Goal: Complete application form

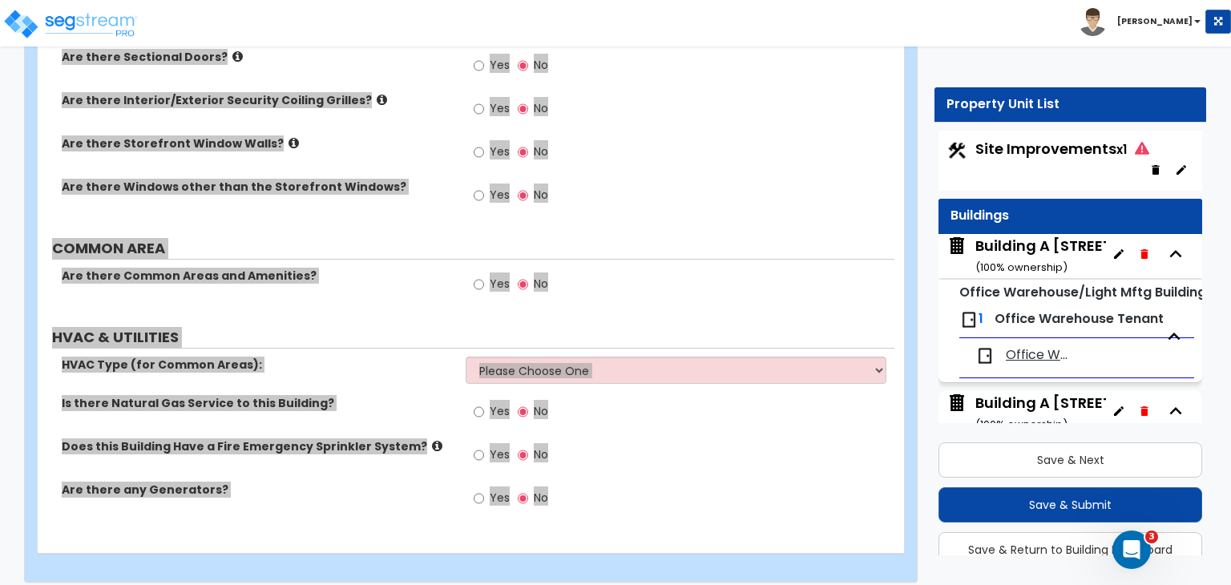
scroll to position [6, 0]
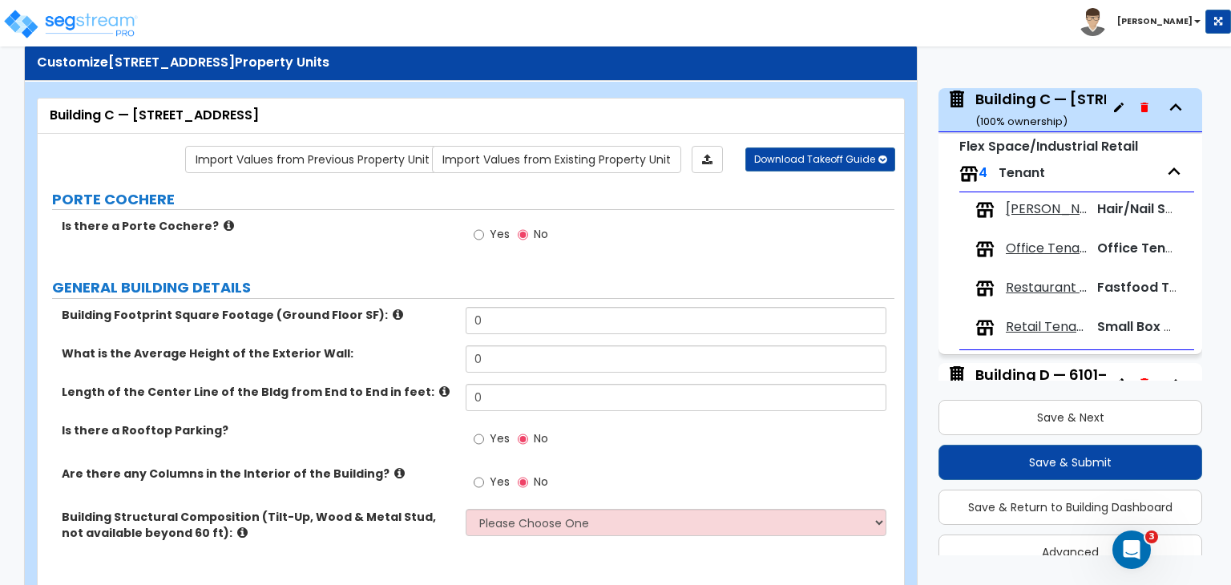
scroll to position [42, 0]
drag, startPoint x: 497, startPoint y: 319, endPoint x: 362, endPoint y: 309, distance: 135.1
click at [362, 309] on div "Building Footprint Square Footage (Ground Floor SF): 0" at bounding box center [466, 326] width 857 height 38
type input "31,704"
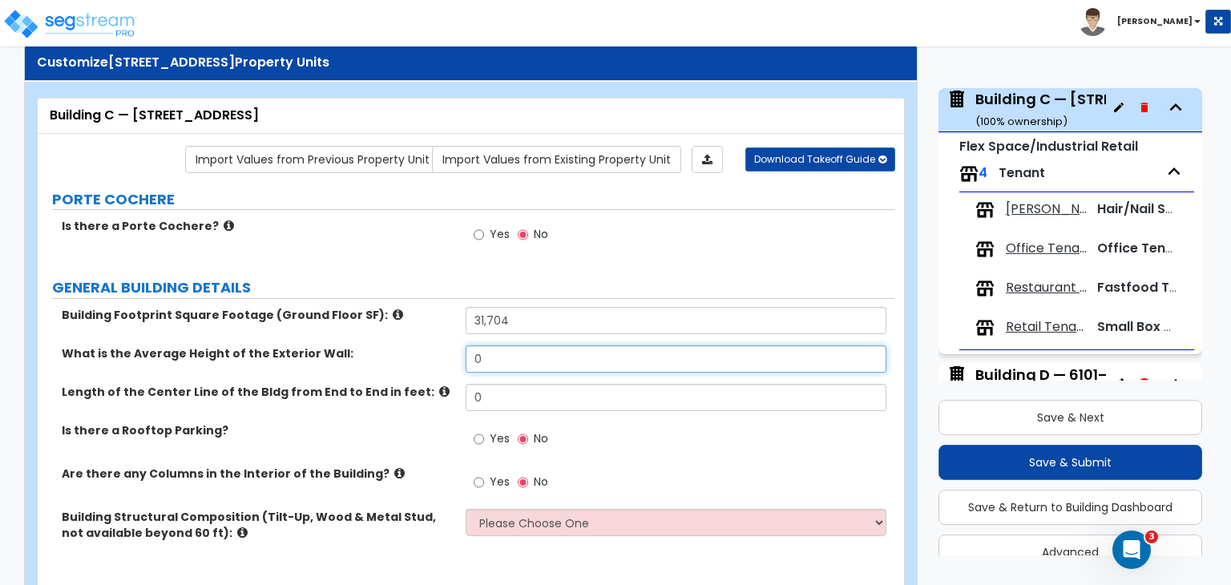
drag, startPoint x: 525, startPoint y: 358, endPoint x: 335, endPoint y: 357, distance: 190.0
click at [335, 357] on div "What is the Average Height of the Exterior Wall: 0" at bounding box center [466, 364] width 857 height 38
type input "16"
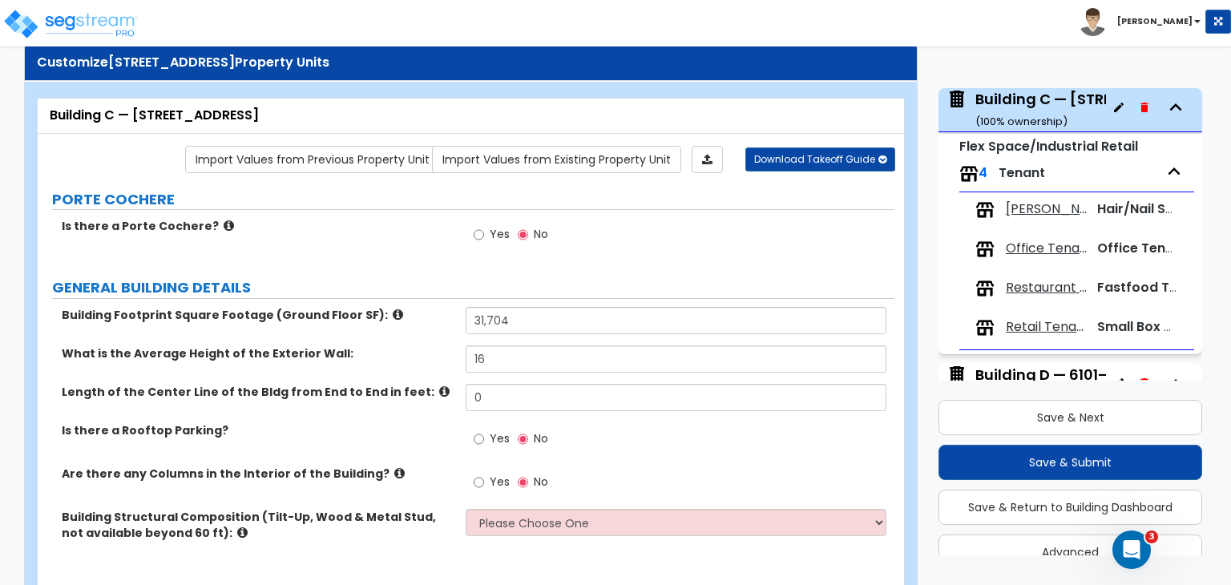
drag, startPoint x: 307, startPoint y: 113, endPoint x: 173, endPoint y: 103, distance: 134.3
click at [173, 103] on div "Building C — [STREET_ADDRESS]" at bounding box center [471, 116] width 867 height 35
copy div "[STREET_ADDRESS]"
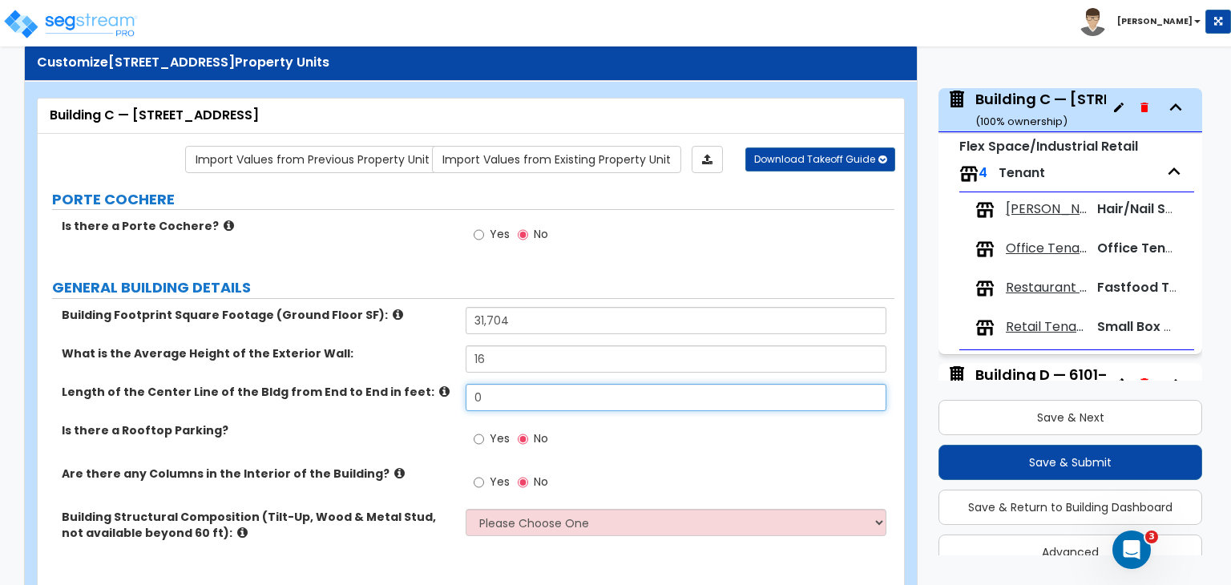
drag, startPoint x: 499, startPoint y: 398, endPoint x: 279, endPoint y: 405, distance: 220.5
click at [279, 405] on div "Length of the Center Line of the Bldg from End to End in feet: 0" at bounding box center [466, 403] width 857 height 38
type input "250"
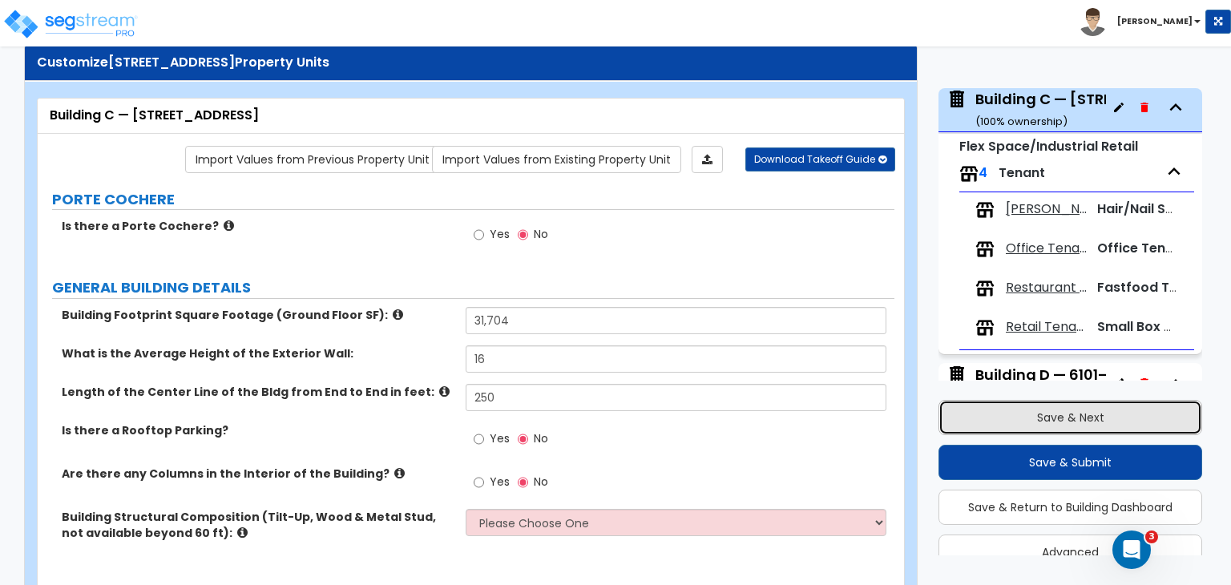
click at [1060, 411] on button "Save & Next" at bounding box center [1071, 417] width 264 height 35
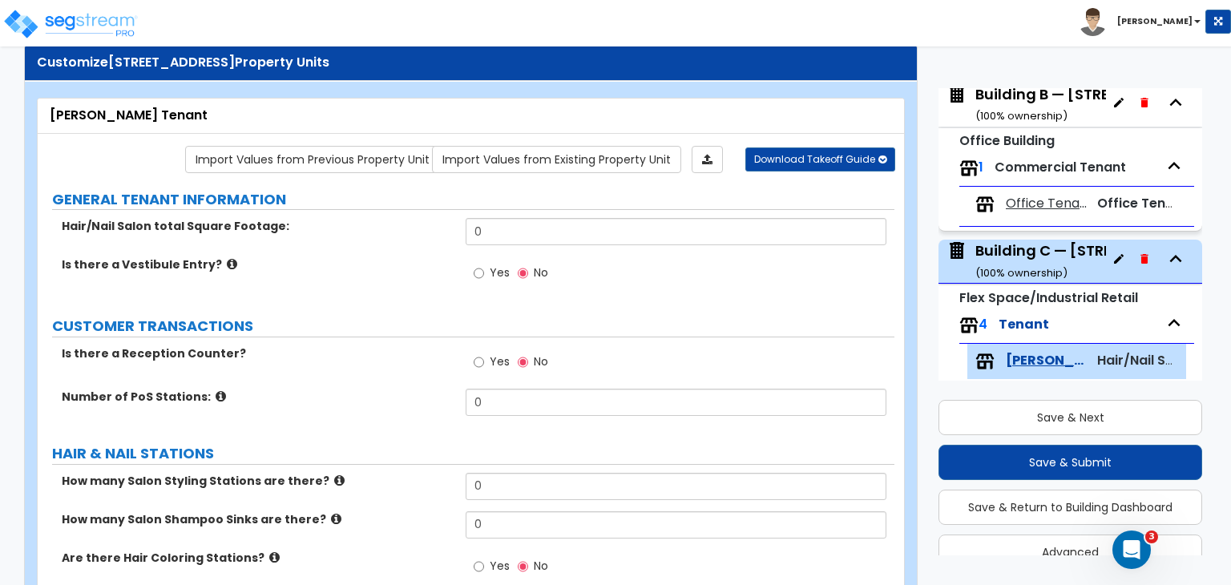
scroll to position [384, 0]
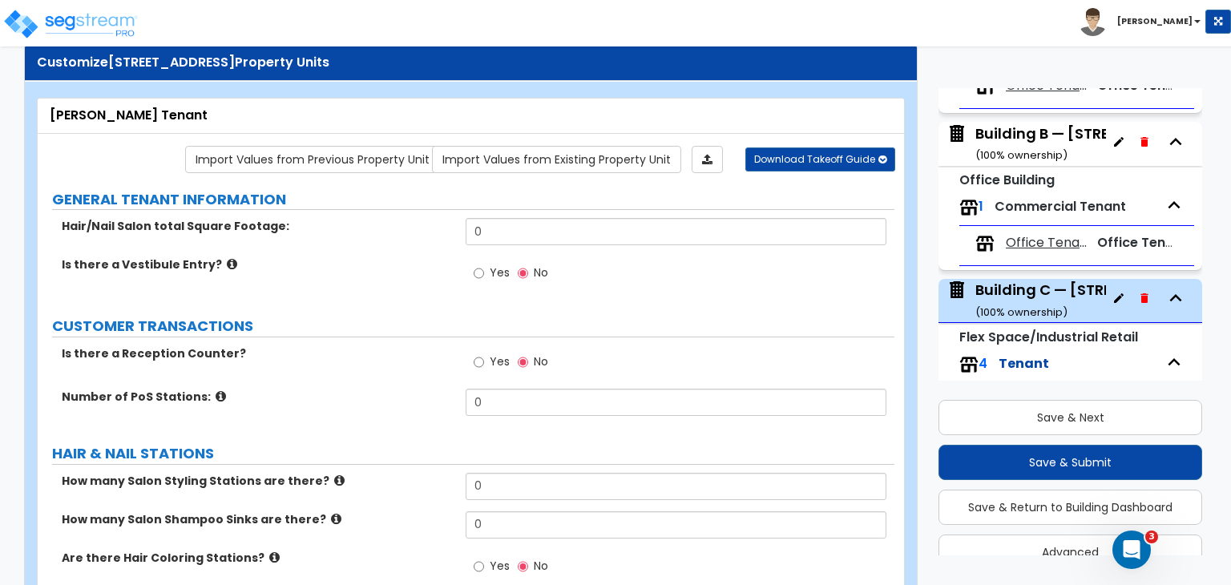
click at [1039, 133] on div "Building B — [STREET_ADDRESS] ( 100 % ownership)" at bounding box center [1094, 143] width 236 height 41
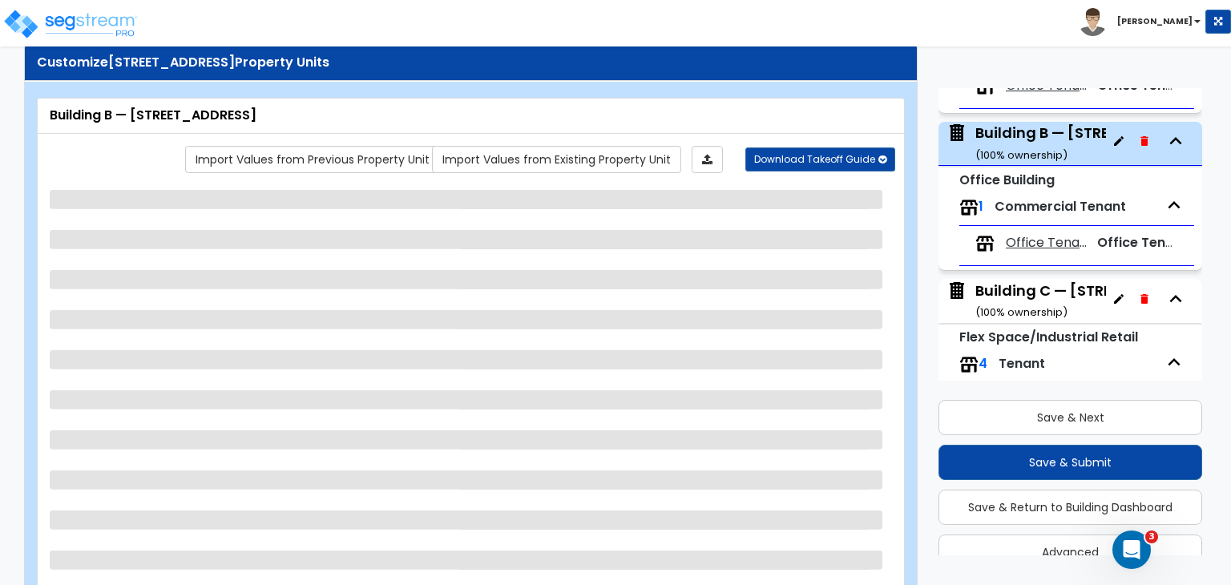
scroll to position [418, 0]
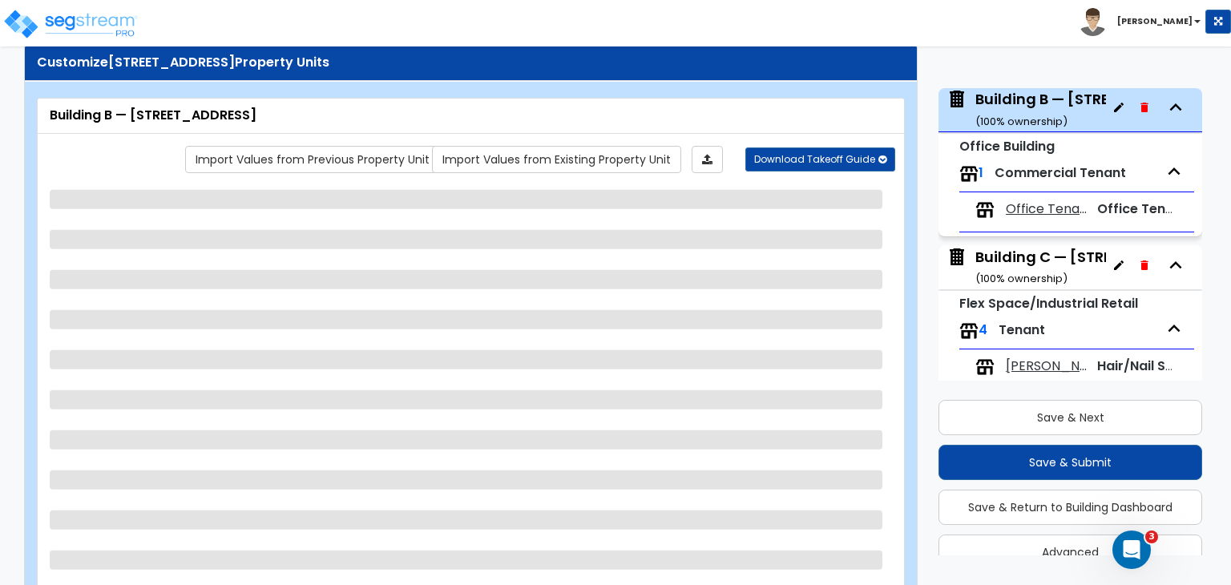
select select "2"
select select "1"
select select "2"
select select "1"
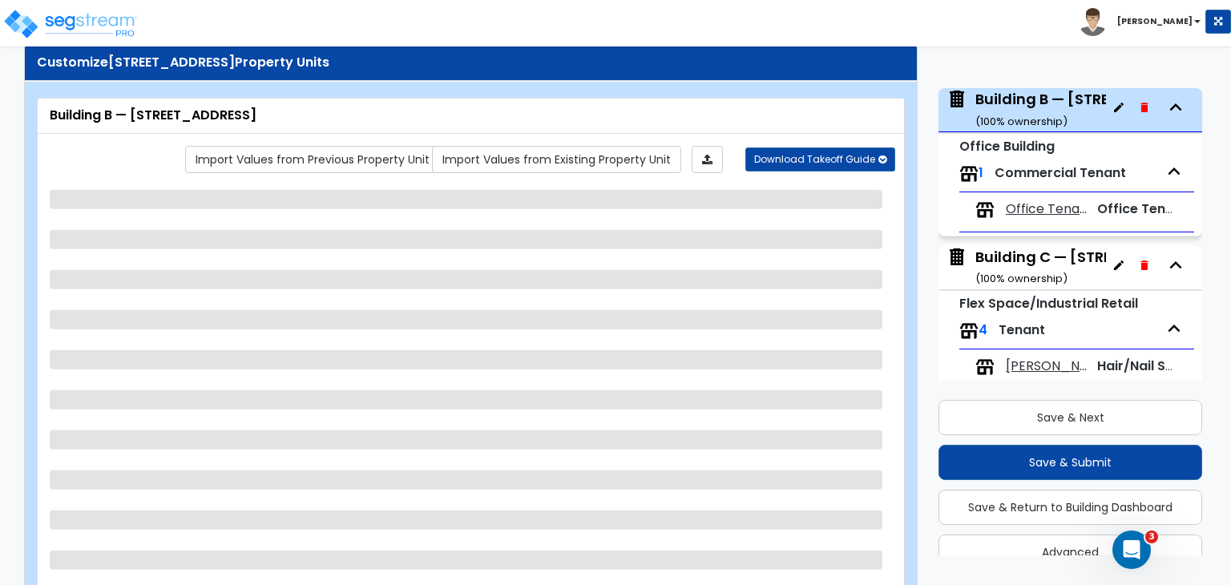
select select "1"
select select "2"
select select "1"
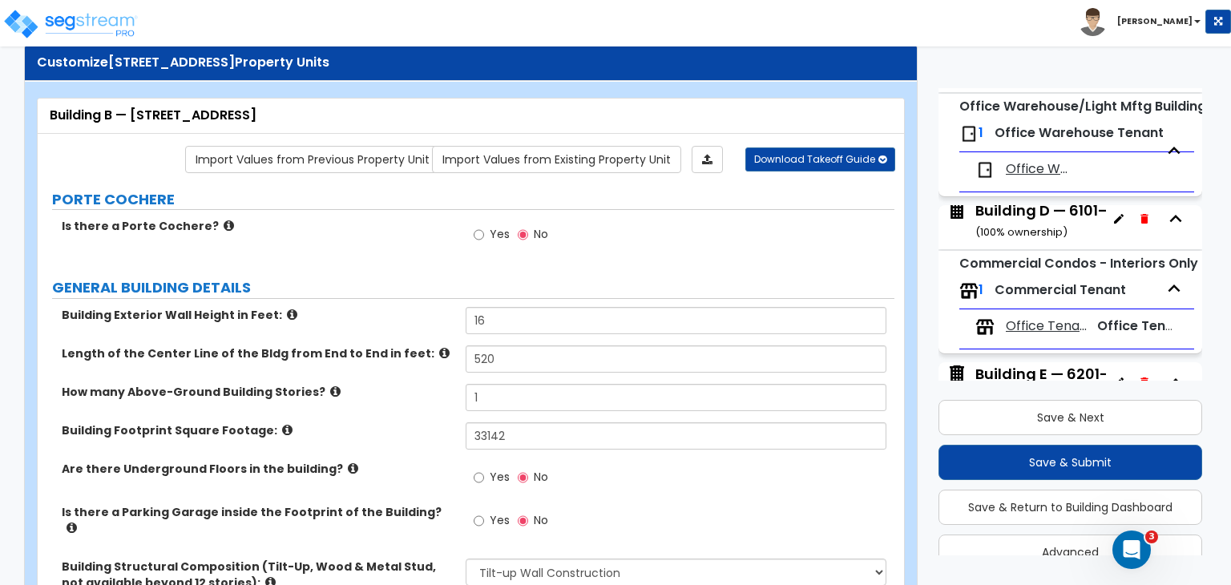
scroll to position [0, 0]
click at [820, 248] on div "Yes No" at bounding box center [680, 239] width 428 height 43
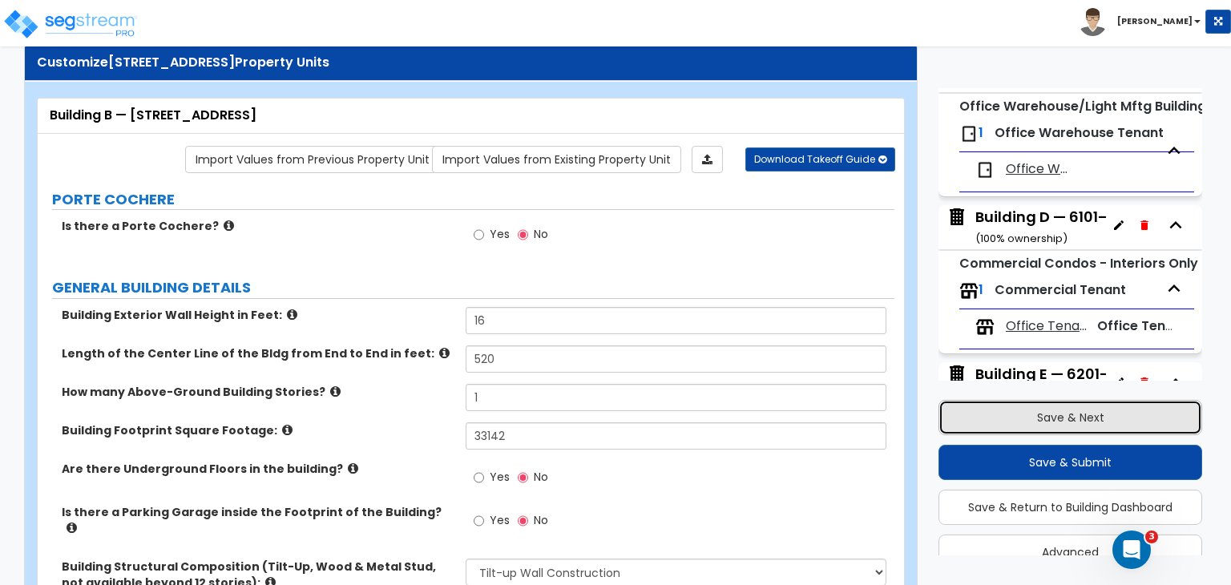
click at [1069, 421] on button "Save & Next" at bounding box center [1071, 417] width 264 height 35
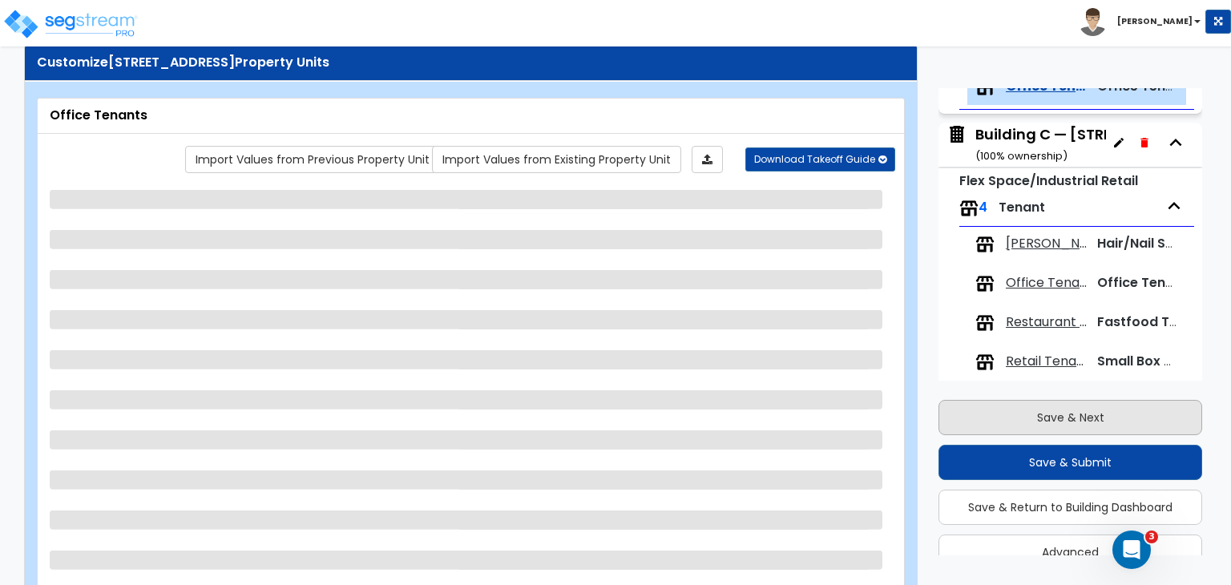
scroll to position [523, 0]
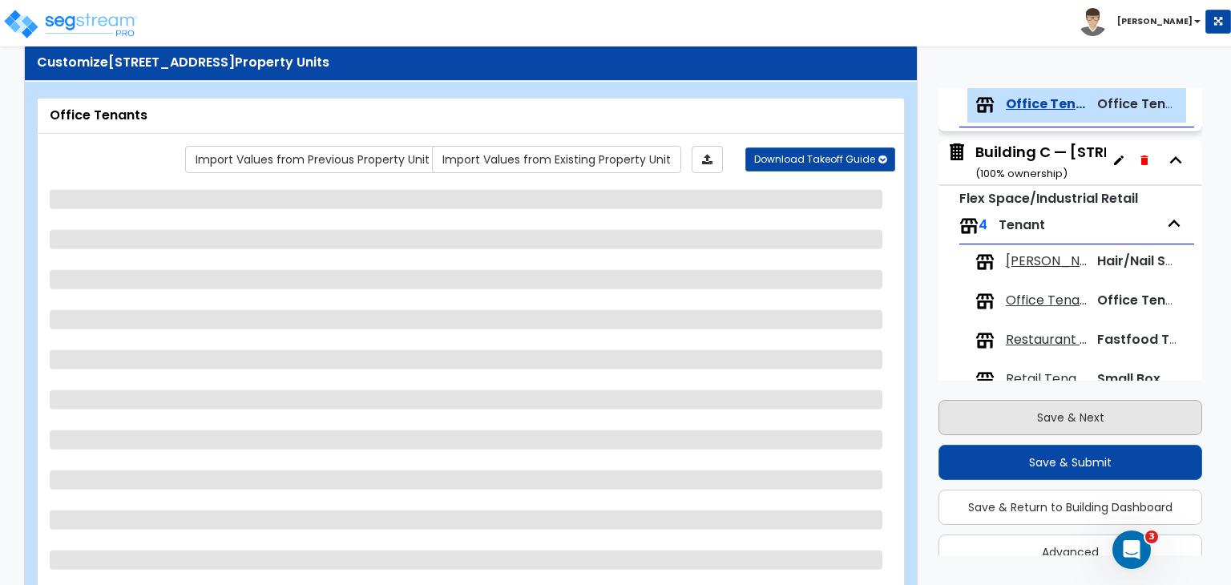
select select "1"
select select "3"
select select "5"
select select "4"
select select "3"
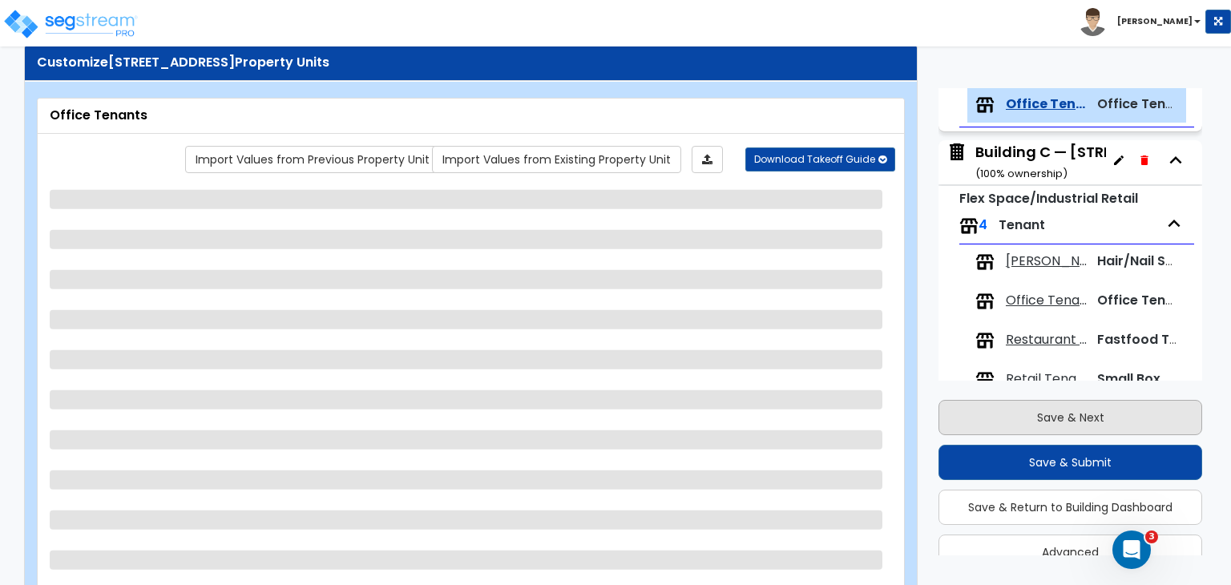
select select "1"
select select "2"
select select "1"
select select "4"
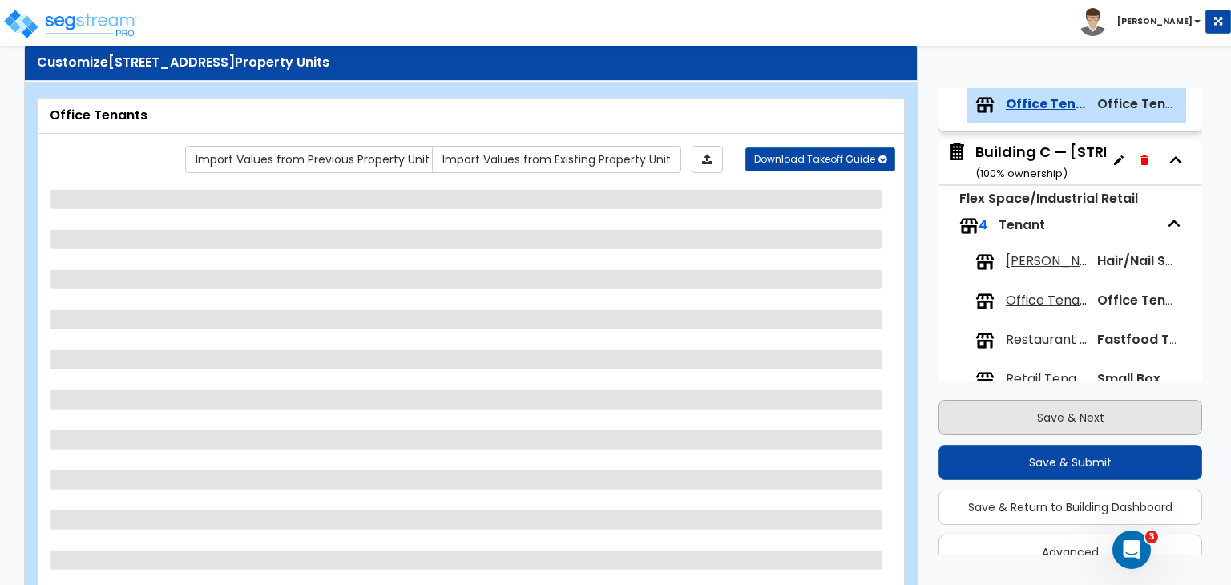
select select "1"
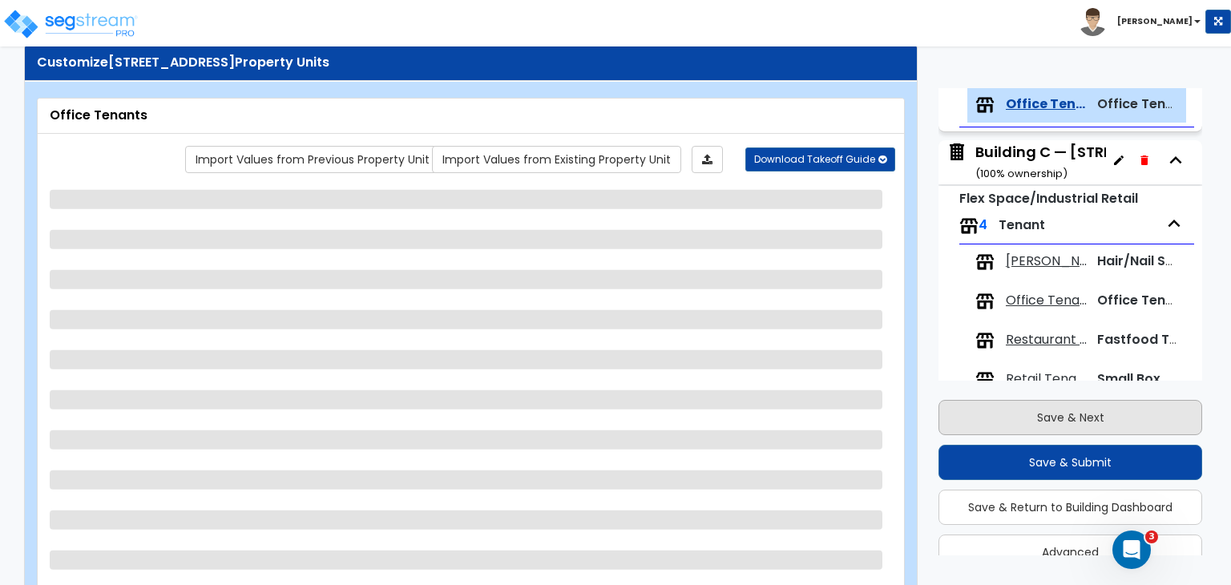
select select "1"
select select "2"
select select "1"
select select "2"
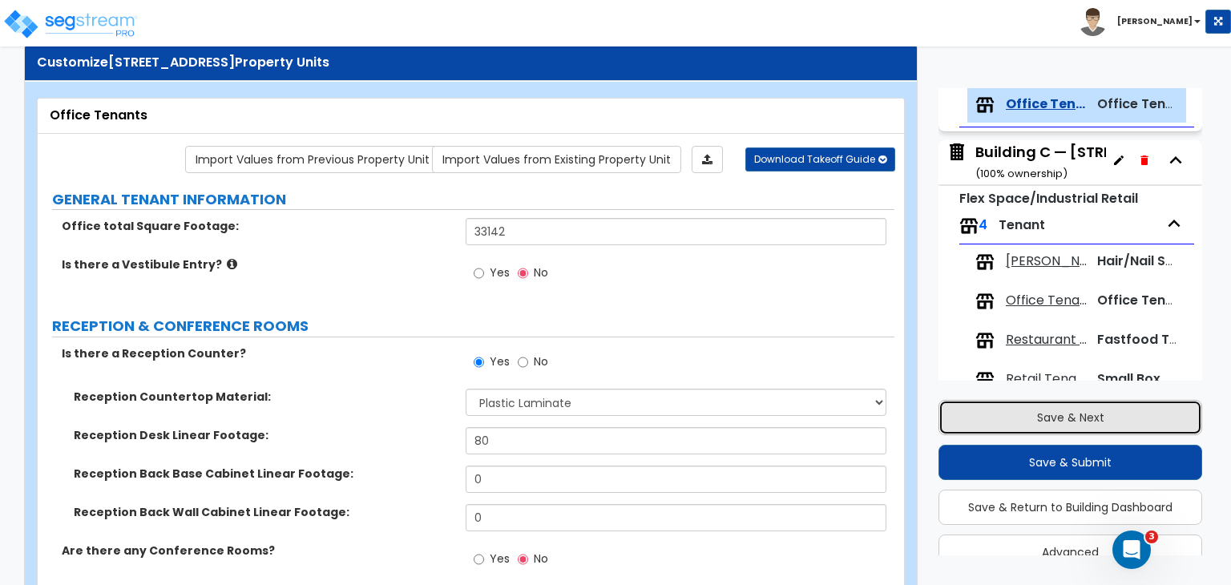
click at [1048, 413] on button "Save & Next" at bounding box center [1071, 417] width 264 height 35
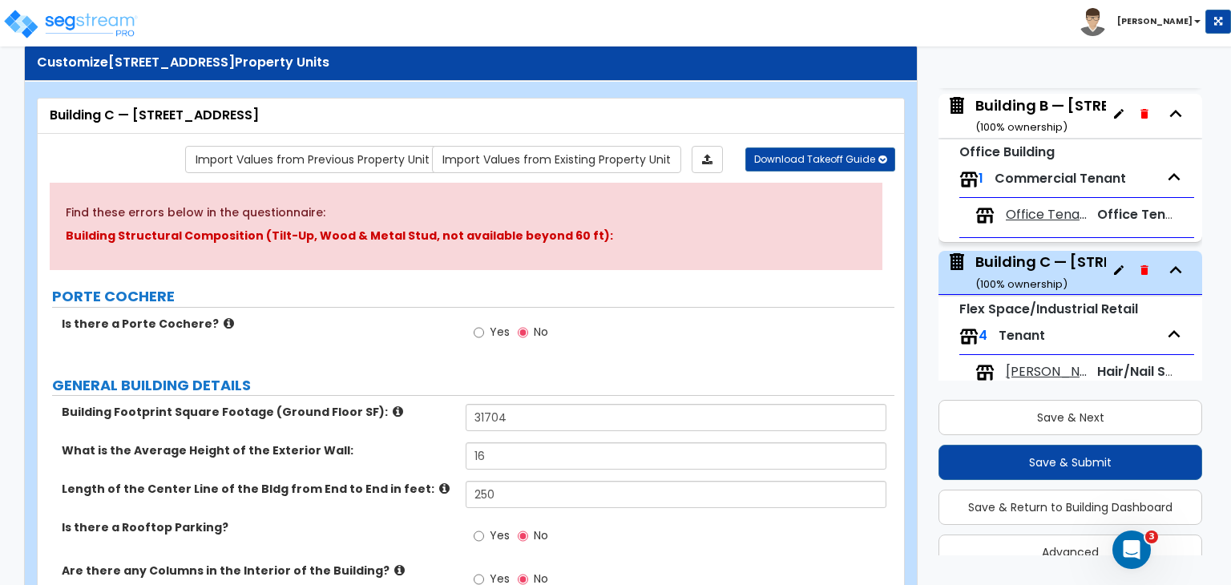
scroll to position [411, 0]
click at [1048, 214] on span "Office Tenants" at bounding box center [1046, 216] width 81 height 18
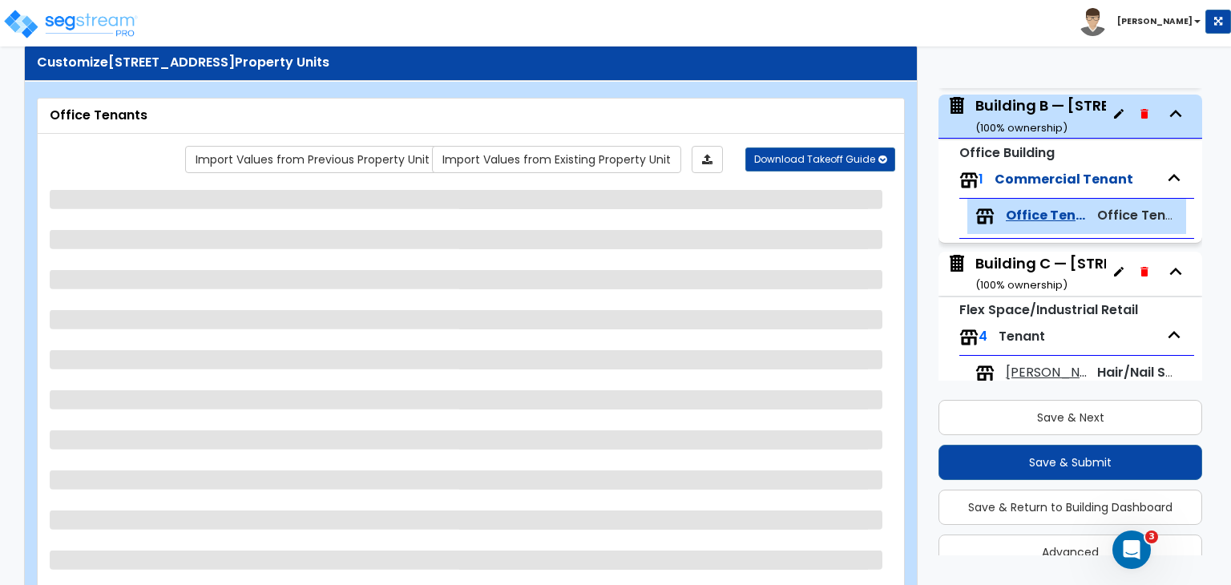
scroll to position [523, 0]
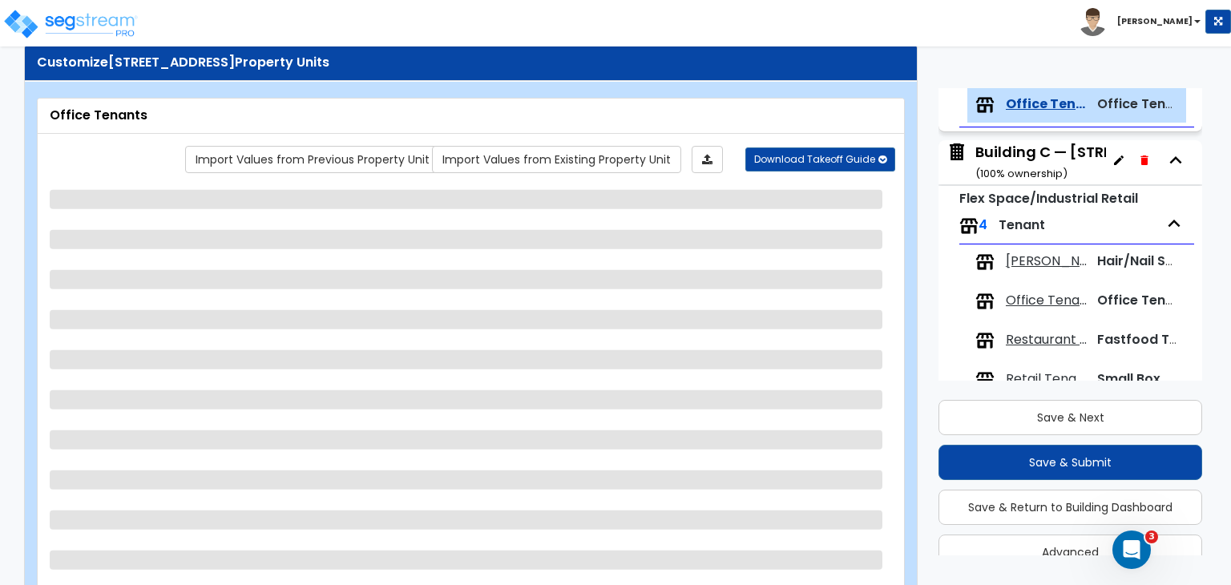
select select "1"
select select "3"
select select "5"
select select "4"
select select "3"
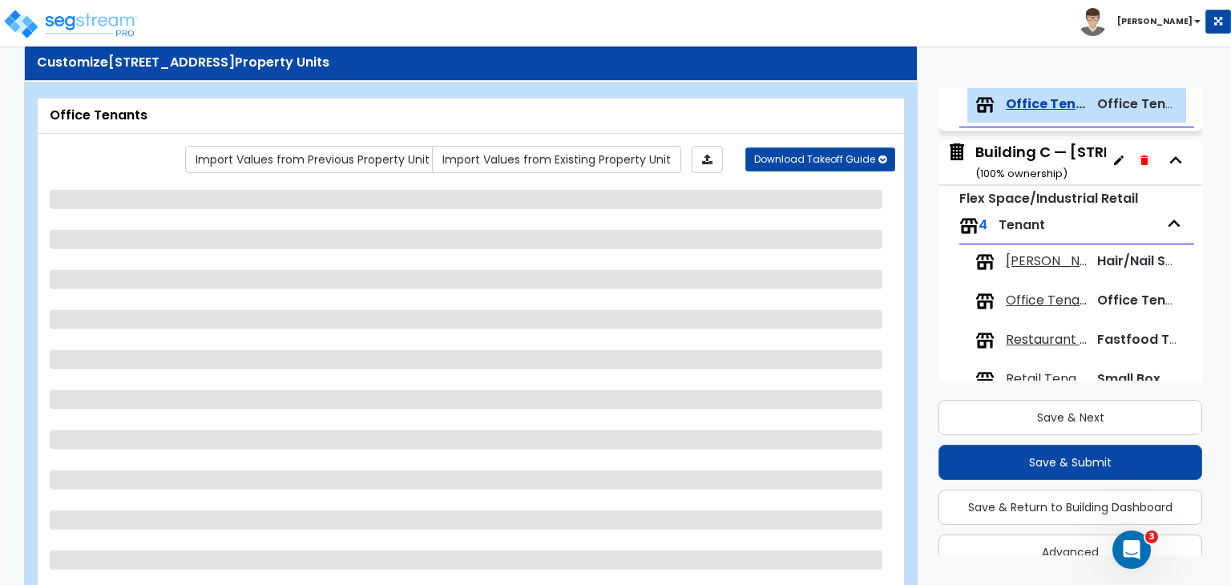
select select "1"
select select "2"
select select "1"
select select "4"
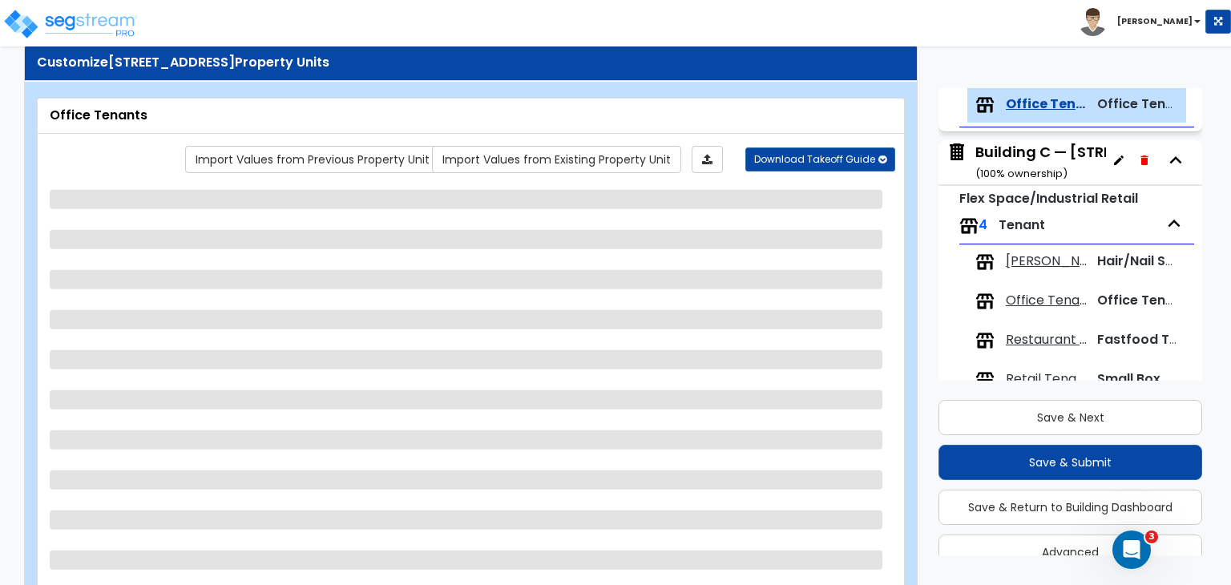
select select "1"
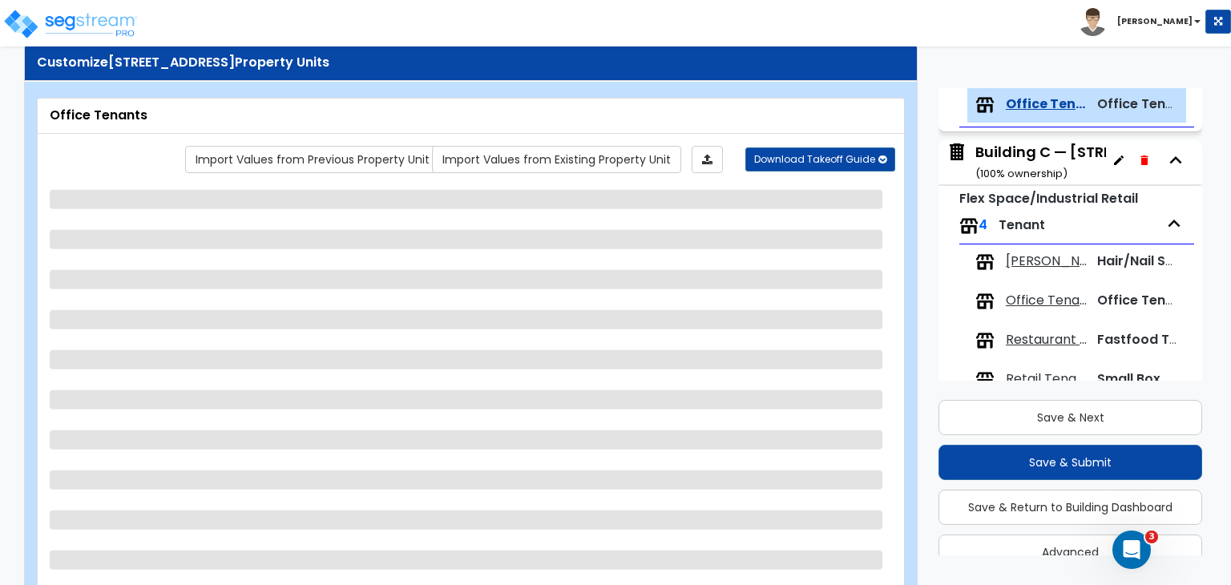
select select "1"
select select "2"
select select "1"
select select "2"
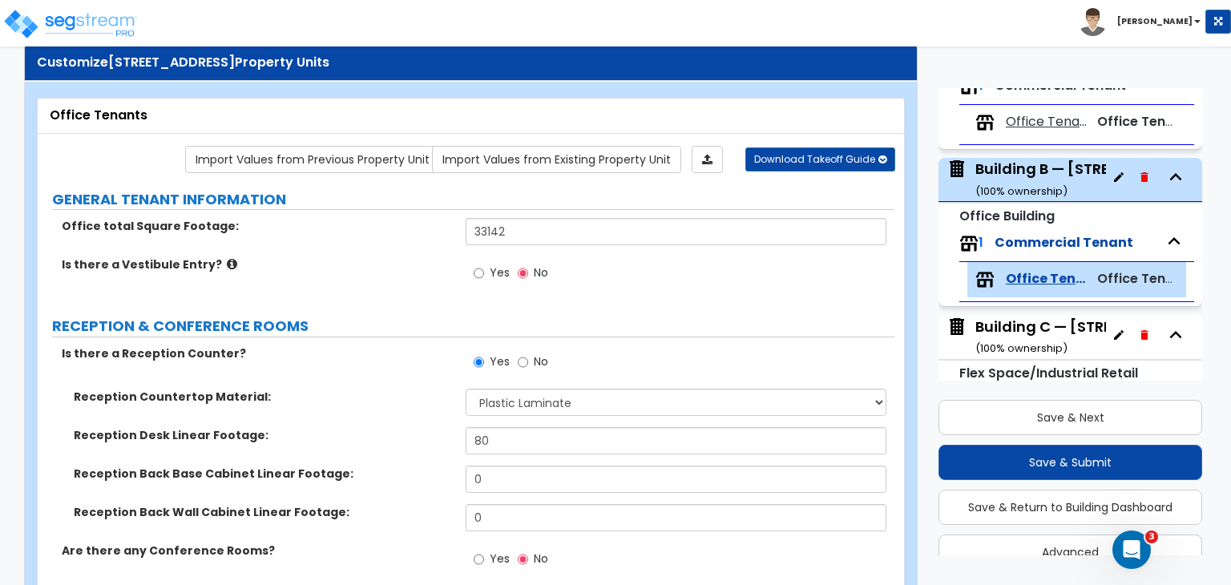
scroll to position [346, 0]
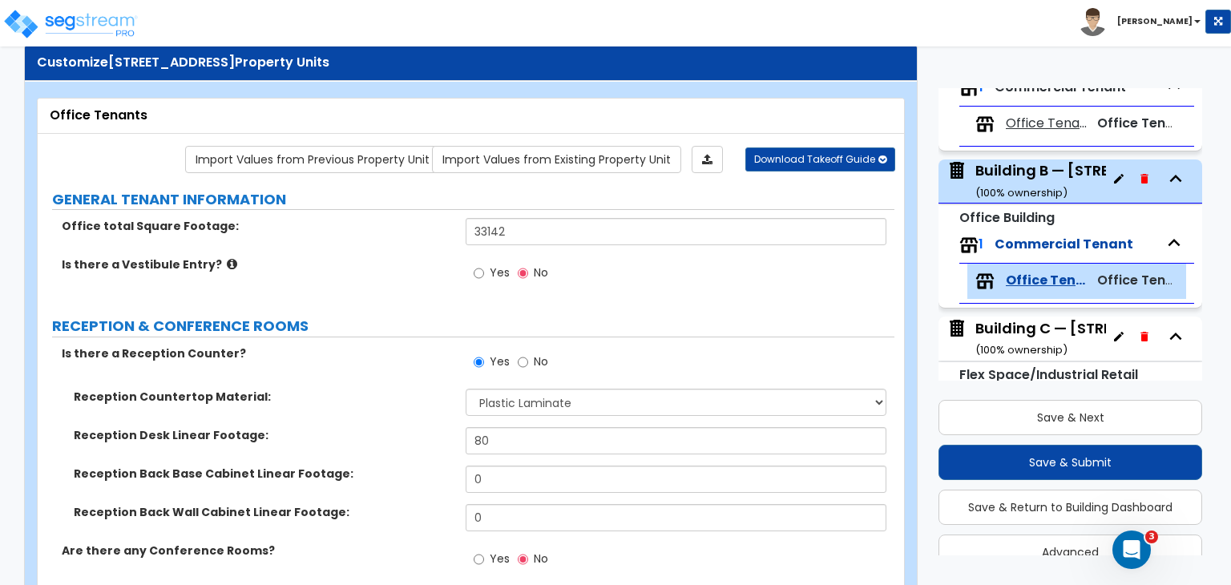
click at [1037, 171] on div "Building B — [STREET_ADDRESS] ( 100 % ownership)" at bounding box center [1094, 180] width 236 height 41
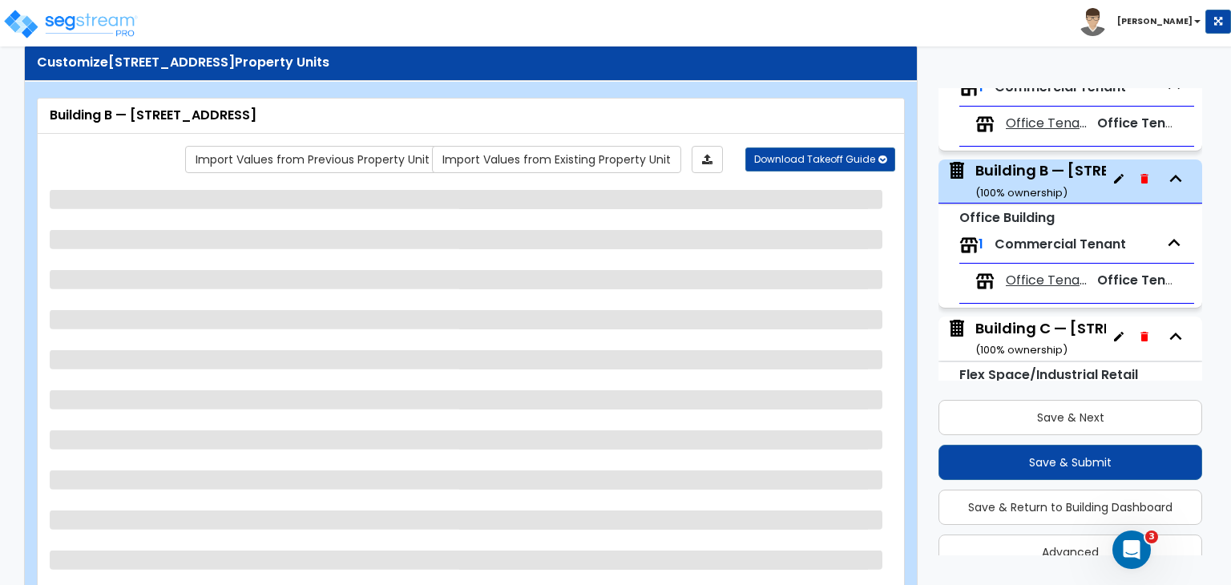
scroll to position [418, 0]
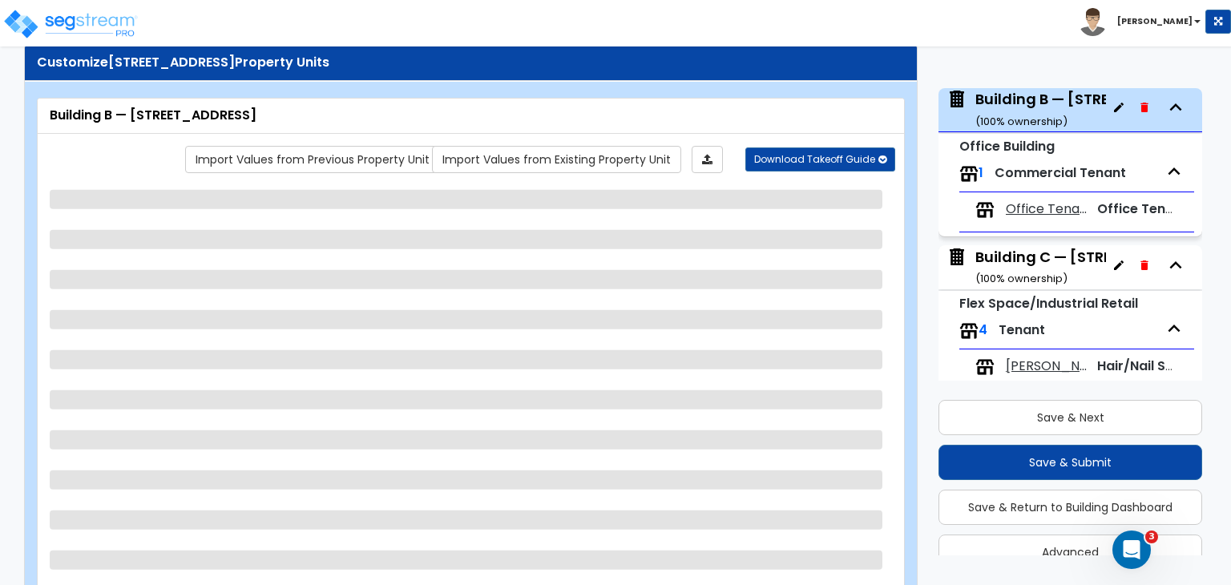
select select "2"
select select "1"
select select "2"
select select "1"
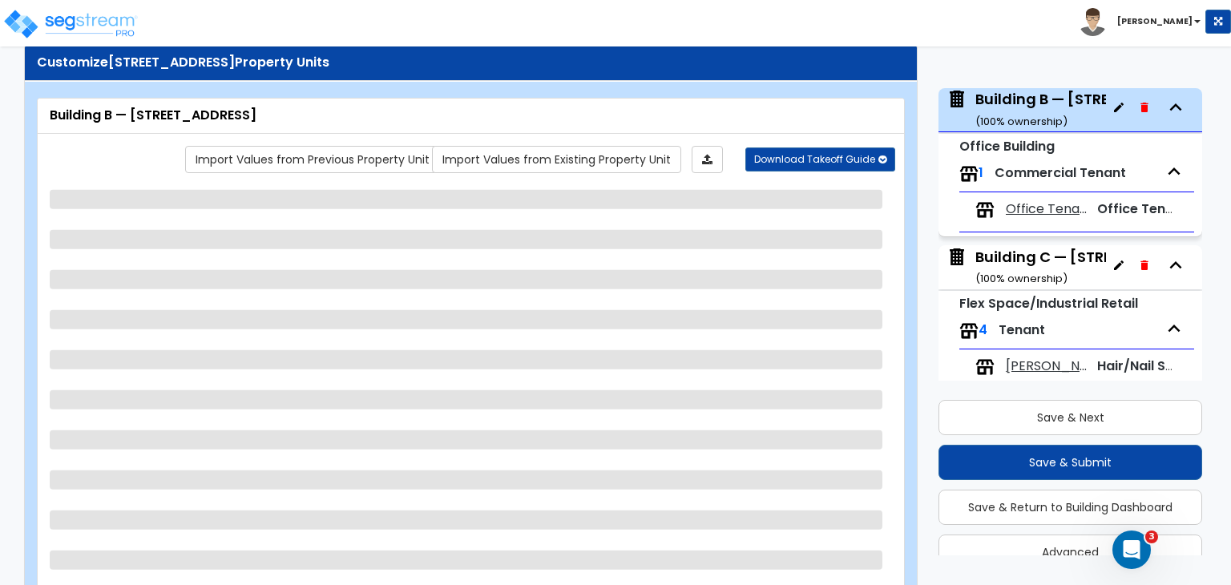
select select "1"
select select "2"
select select "1"
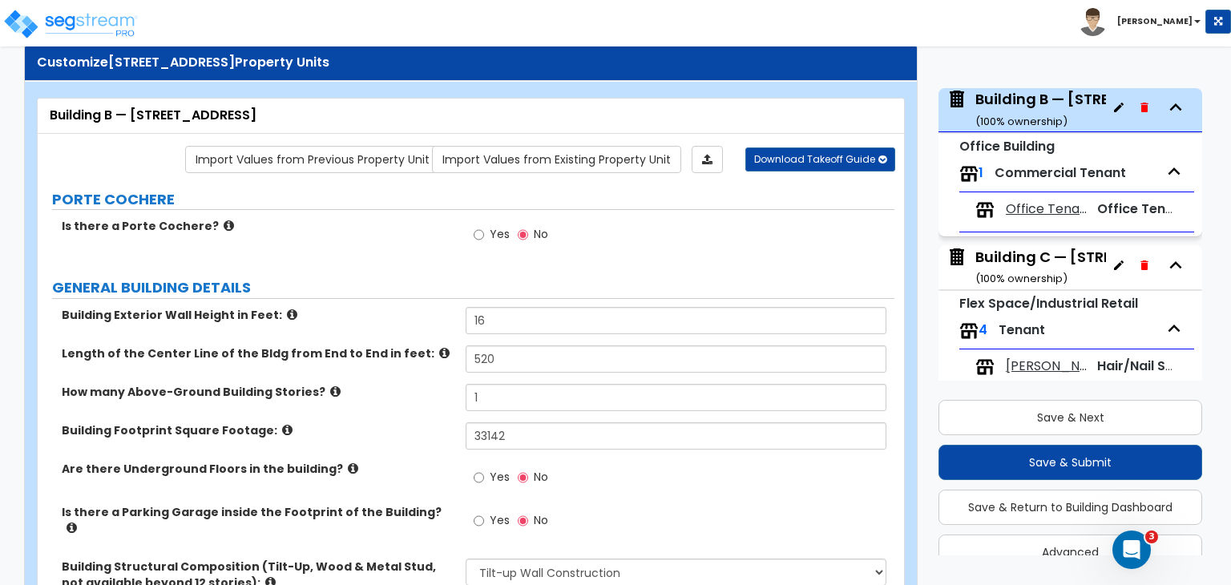
click at [1047, 262] on div "Building C — [STREET_ADDRESS] ( 100 % ownership)" at bounding box center [1095, 267] width 238 height 41
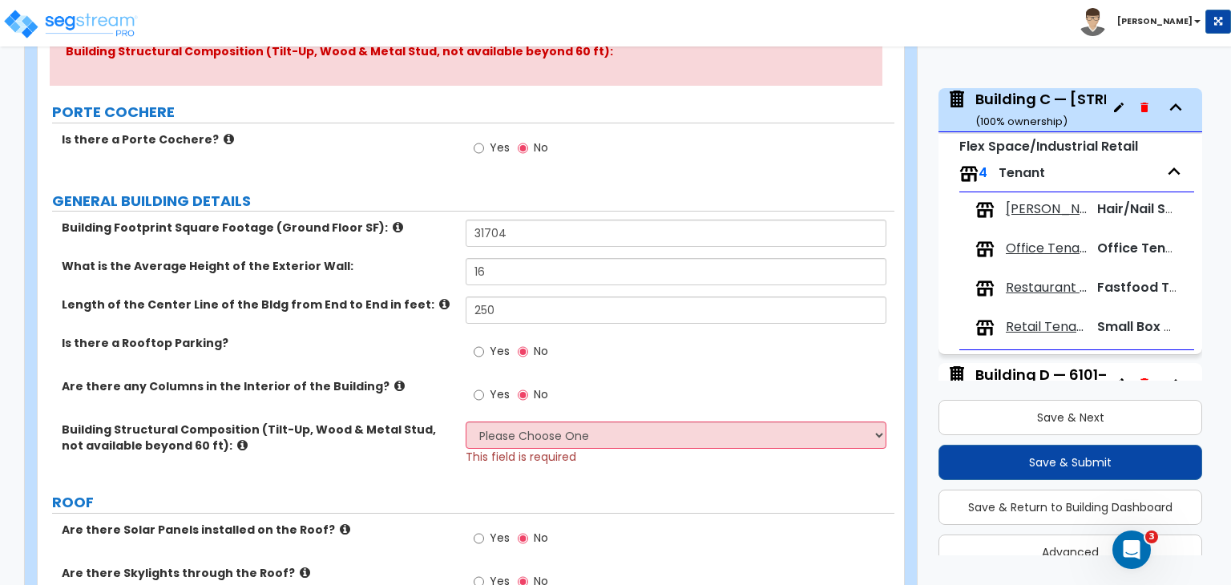
scroll to position [234, 0]
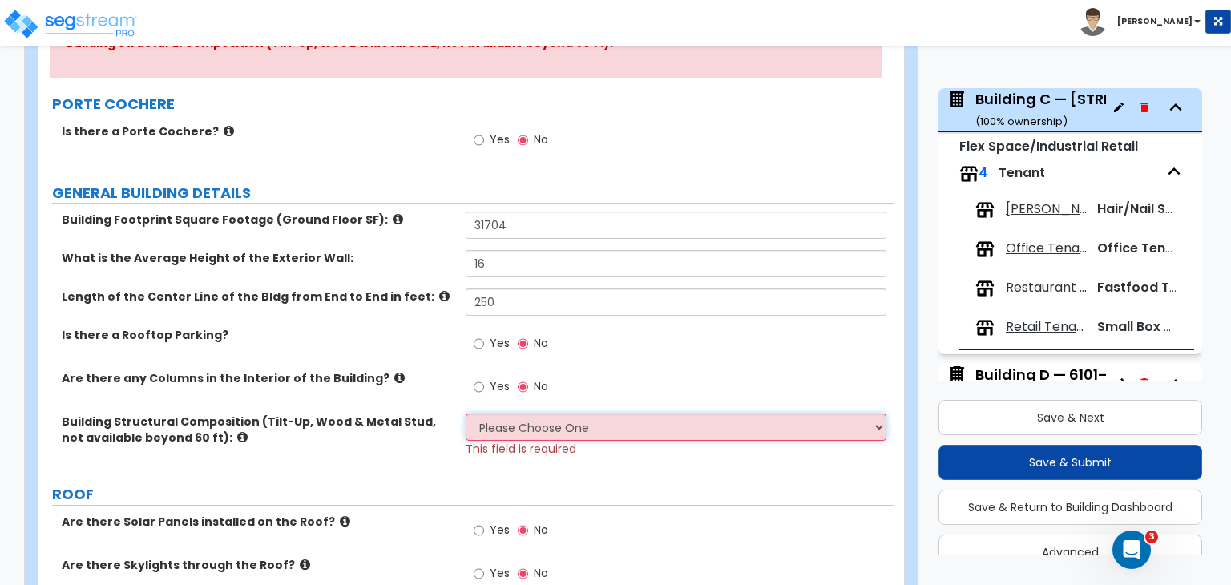
click at [566, 426] on select "Please Choose One Pre-Engineered Metal Building Tilt-up Wall Construction Reinf…" at bounding box center [676, 427] width 420 height 27
select select "2"
click at [466, 414] on select "Please Choose One Pre-Engineered Metal Building Tilt-up Wall Construction Reinf…" at bounding box center [676, 427] width 420 height 27
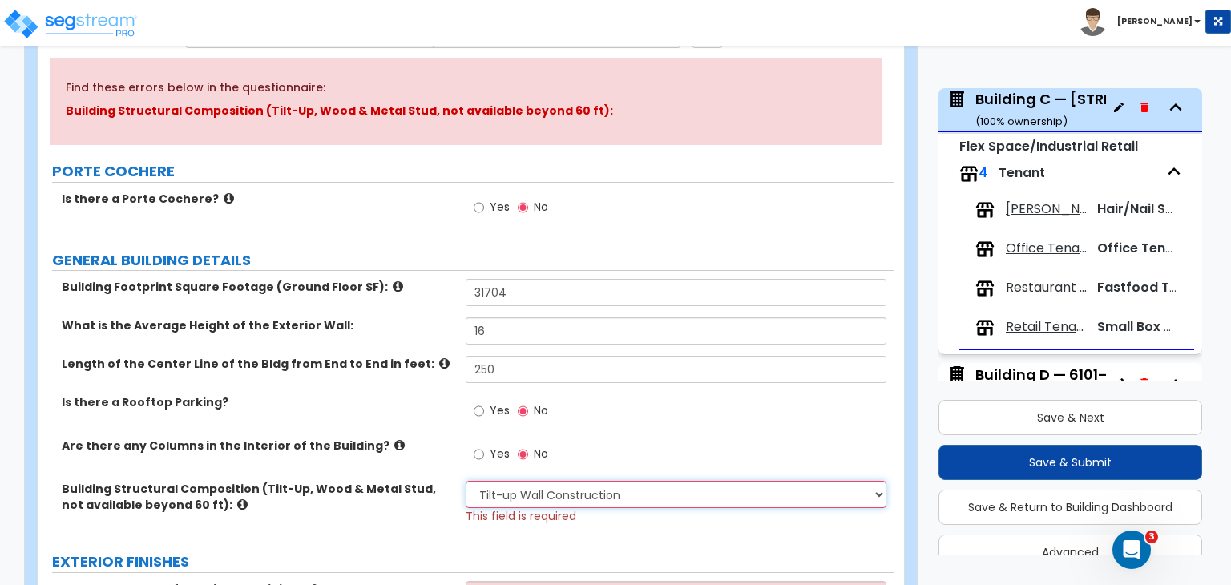
scroll to position [167, 0]
click at [642, 210] on div "Yes No" at bounding box center [680, 212] width 428 height 43
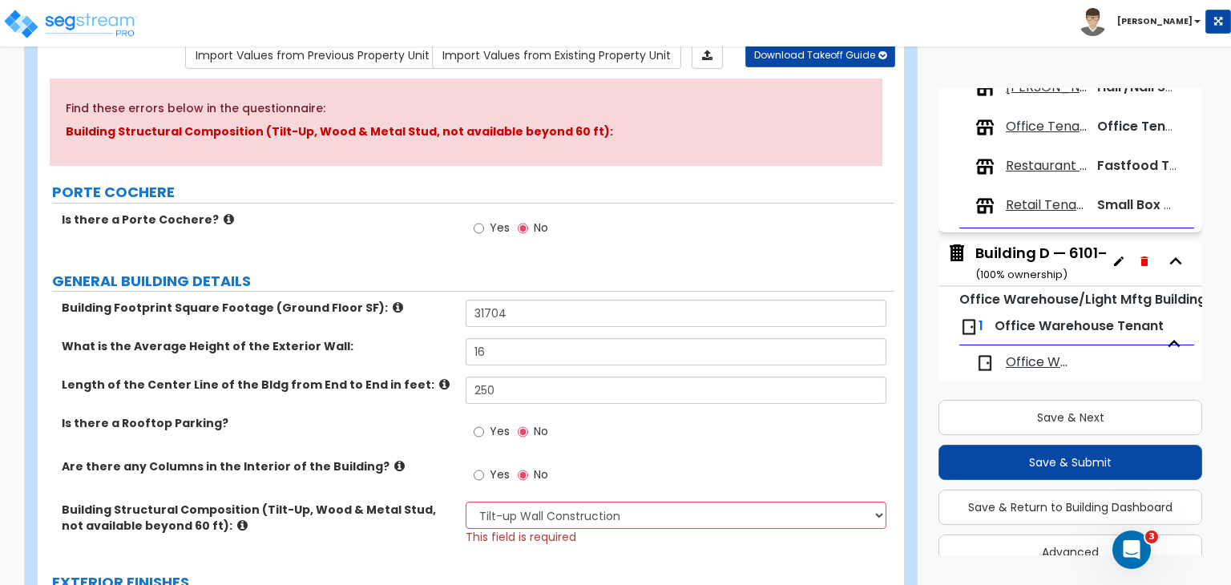
scroll to position [701, 0]
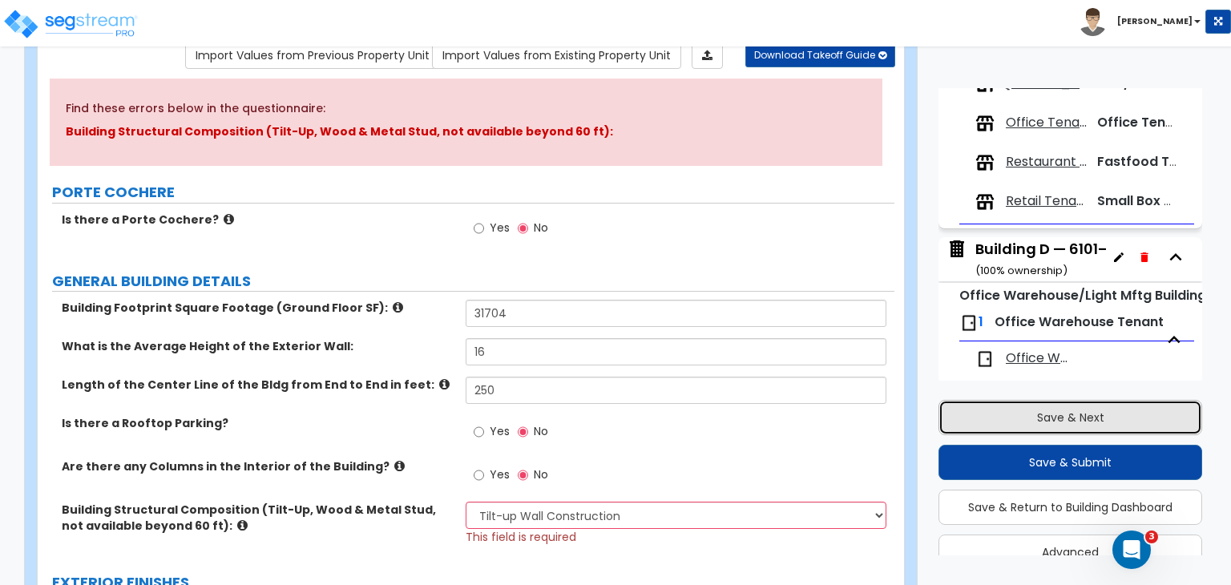
click at [1042, 422] on button "Save & Next" at bounding box center [1071, 417] width 264 height 35
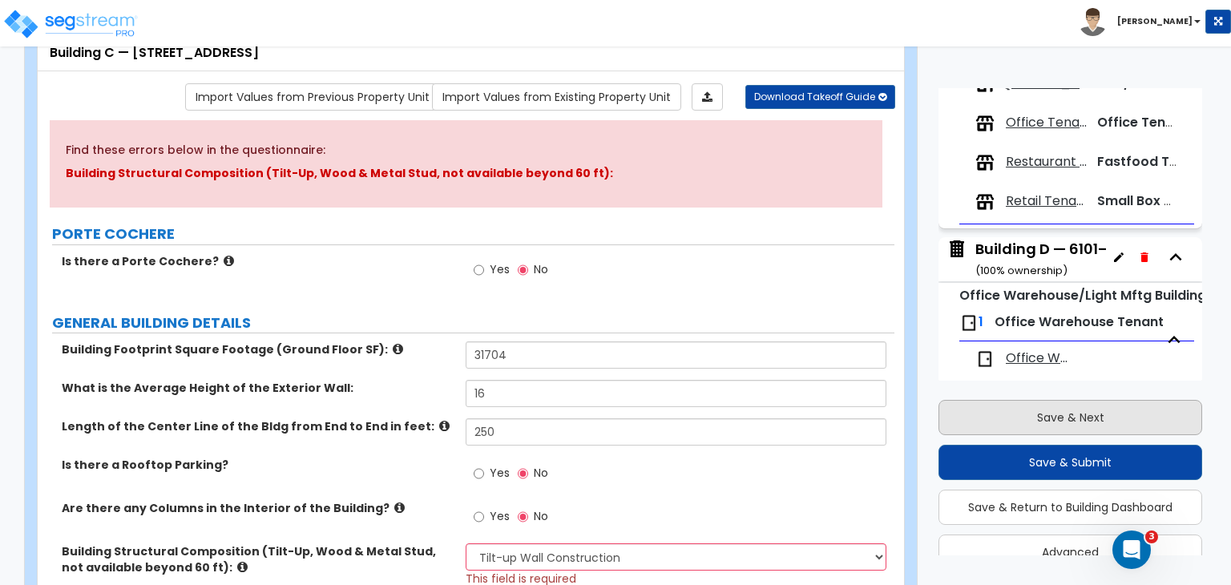
scroll to position [680, 0]
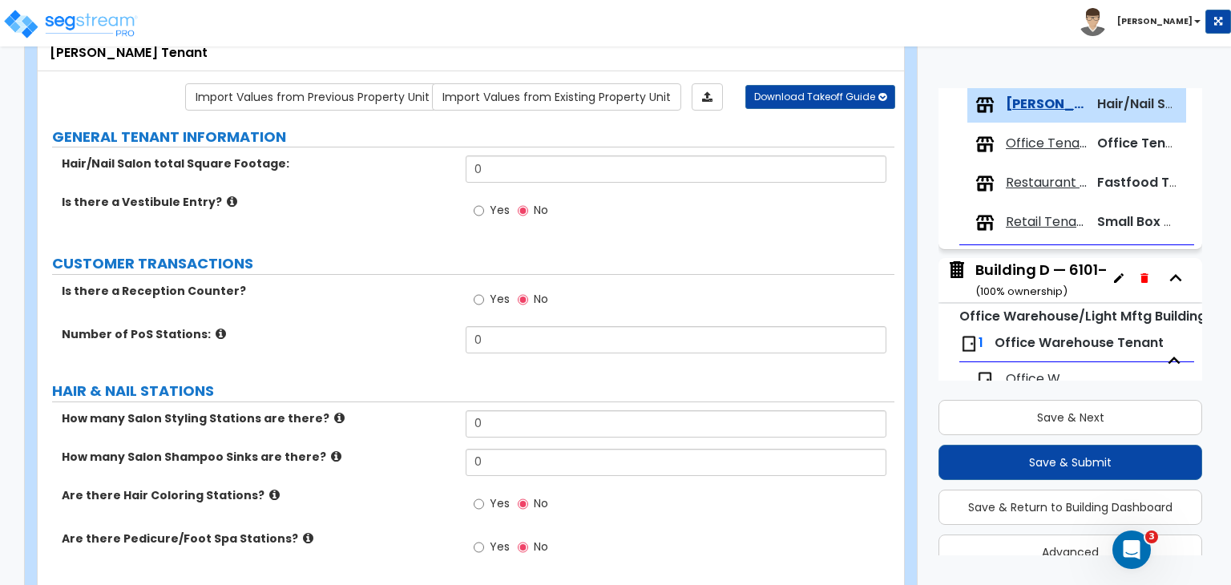
click at [1040, 281] on div "Building D — 6101–6155 Corporate Dr ( 100 % ownership)" at bounding box center [1108, 280] width 265 height 41
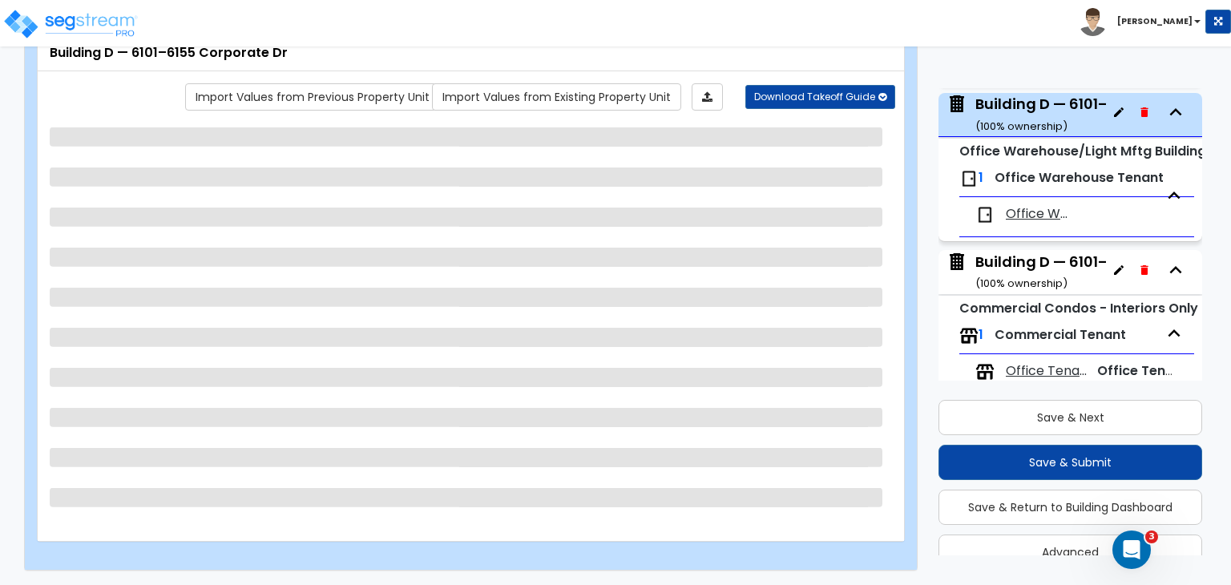
scroll to position [850, 0]
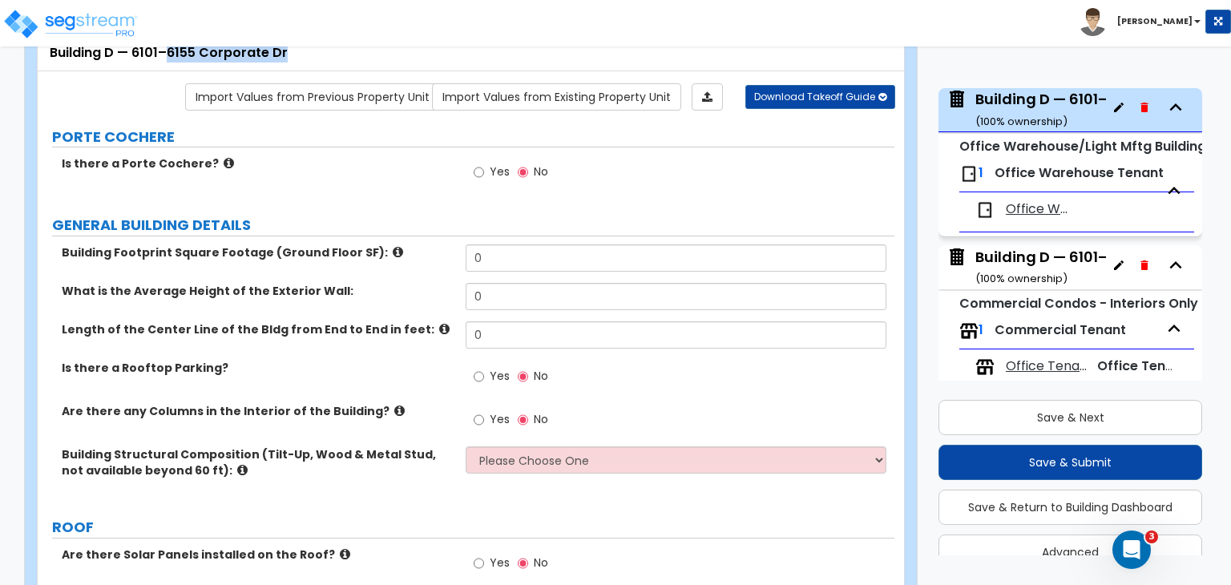
drag, startPoint x: 283, startPoint y: 51, endPoint x: 171, endPoint y: 47, distance: 112.3
click at [171, 47] on div "Building D — 6101–6155 Corporate Dr" at bounding box center [471, 53] width 842 height 18
click at [1032, 259] on div "Building D — 6101–6155 Corporate Dr ( 100 % ownership)" at bounding box center [1108, 267] width 265 height 41
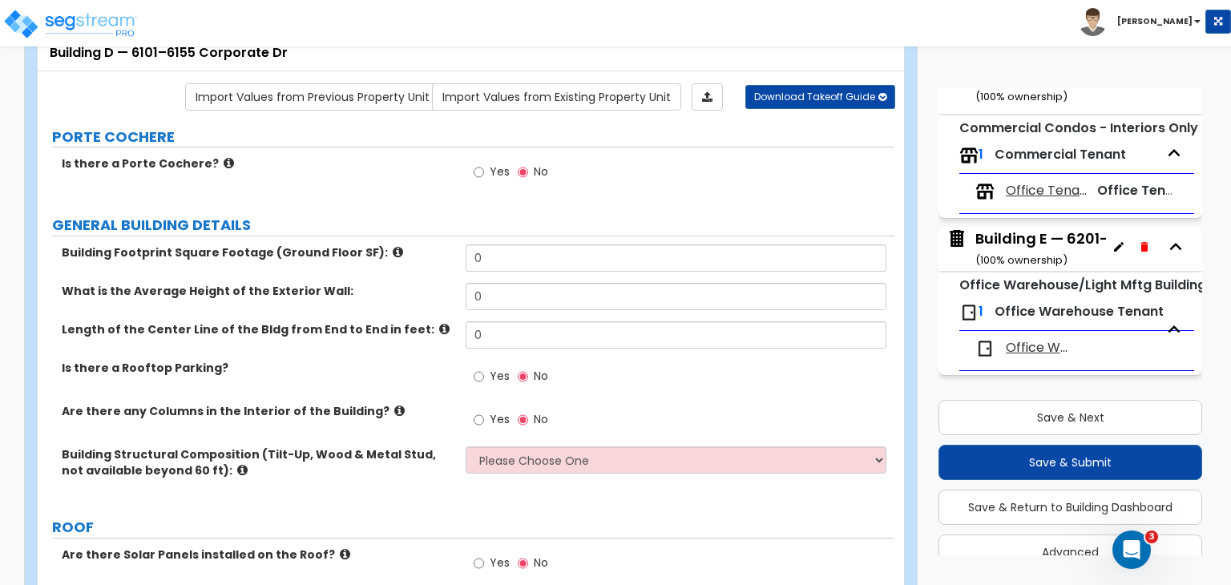
scroll to position [1036, 0]
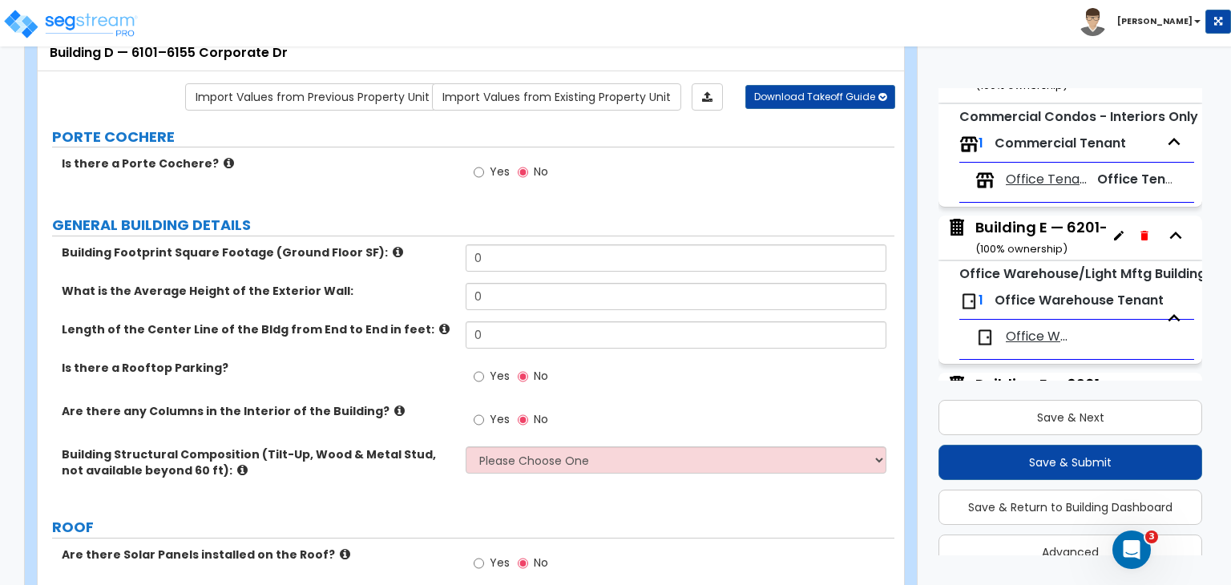
click at [1031, 232] on div "Building E — 6201–6255 Corporate Dr ( 100 % ownership)" at bounding box center [1111, 237] width 271 height 41
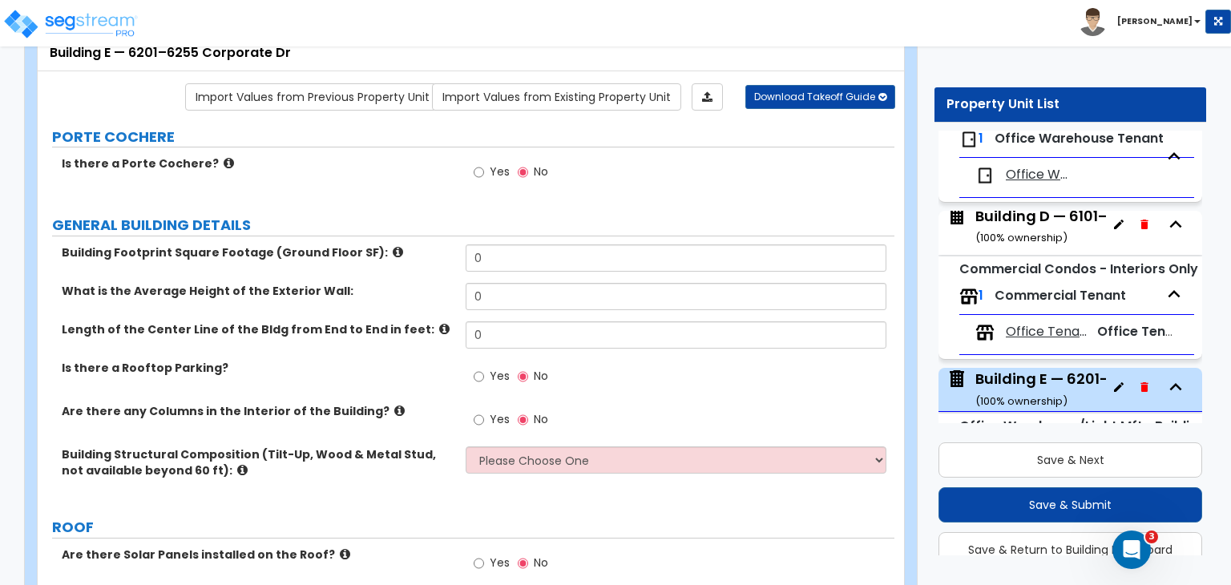
scroll to position [927, 0]
click at [1042, 229] on div "Building D — 6101–6155 Corporate Dr ( 100 % ownership)" at bounding box center [1108, 226] width 265 height 41
click at [1007, 219] on div "Building D — 6101–6155 Corporate Dr ( 100 % ownership)" at bounding box center [1108, 232] width 265 height 41
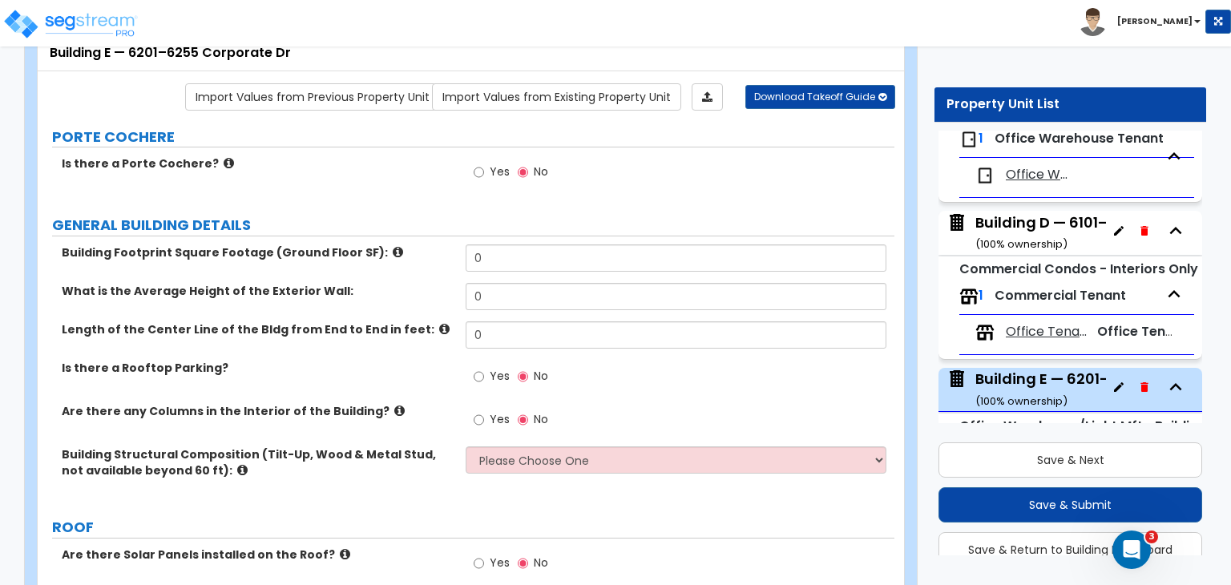
click at [1007, 219] on div "Building D — 6101–6155 Corporate Dr ( 100 % ownership)" at bounding box center [1108, 232] width 265 height 41
click at [956, 219] on img at bounding box center [957, 222] width 21 height 21
click at [1032, 172] on span "Office Warehouse Tenant" at bounding box center [1040, 175] width 68 height 18
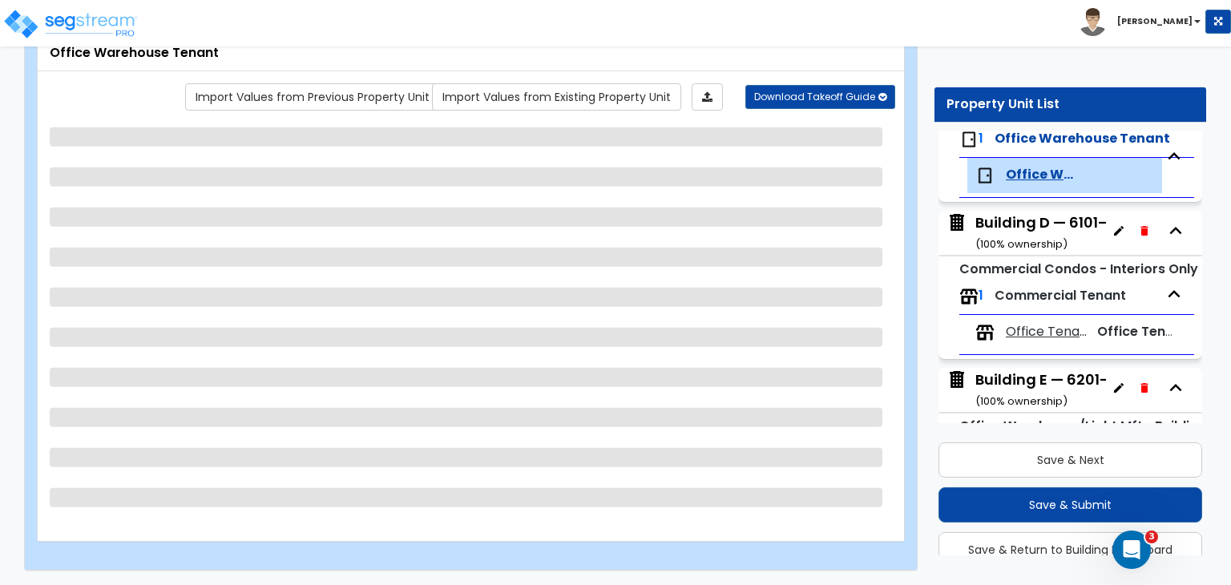
scroll to position [955, 0]
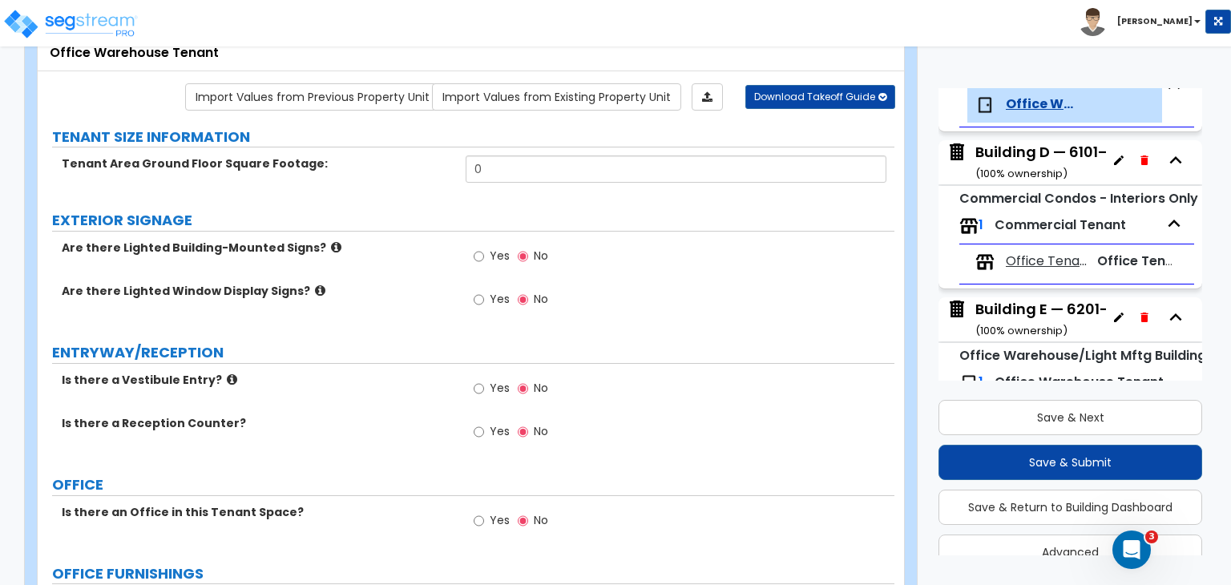
click at [1013, 157] on div "Building D — 6101–6155 Corporate Dr ( 100 % ownership)" at bounding box center [1108, 162] width 265 height 41
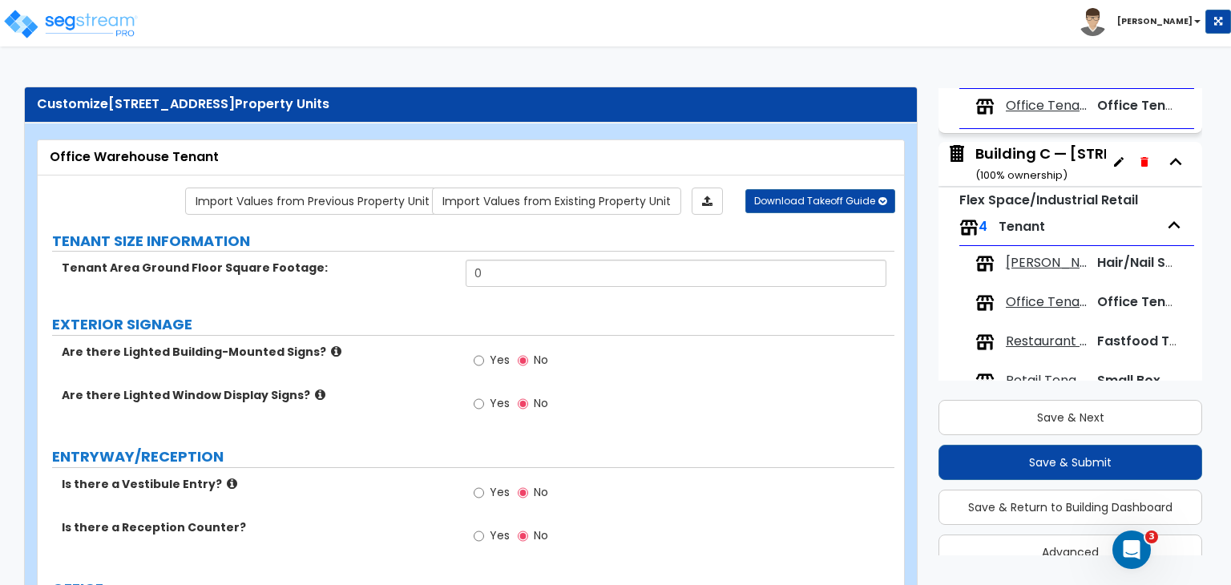
scroll to position [520, 0]
click at [1014, 155] on div "Building C — [STREET_ADDRESS] ( 100 % ownership)" at bounding box center [1095, 164] width 238 height 41
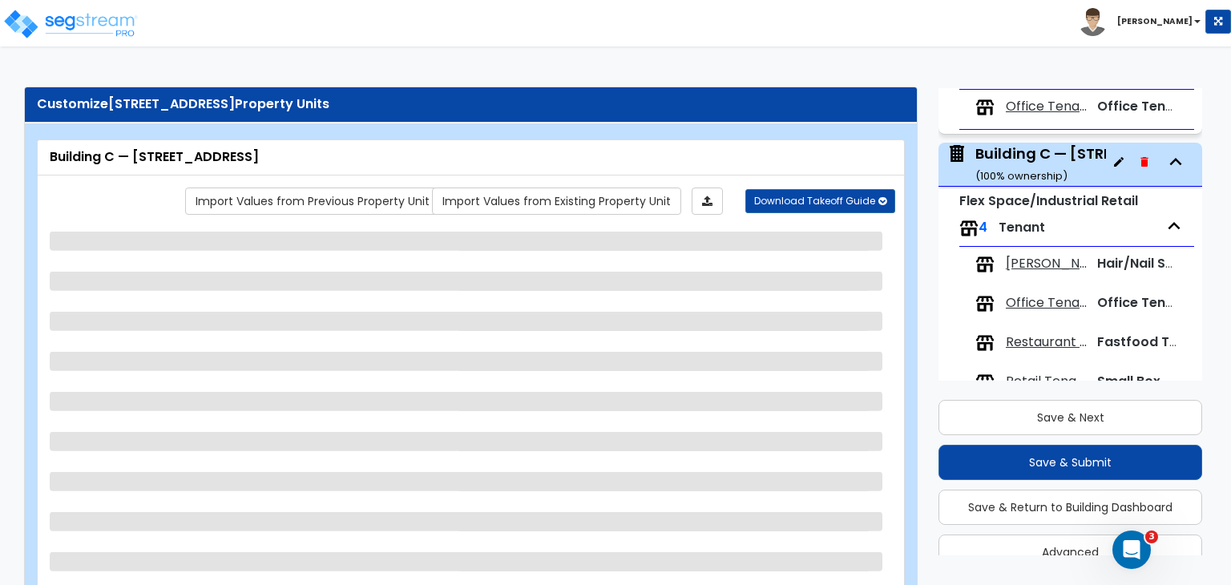
scroll to position [575, 0]
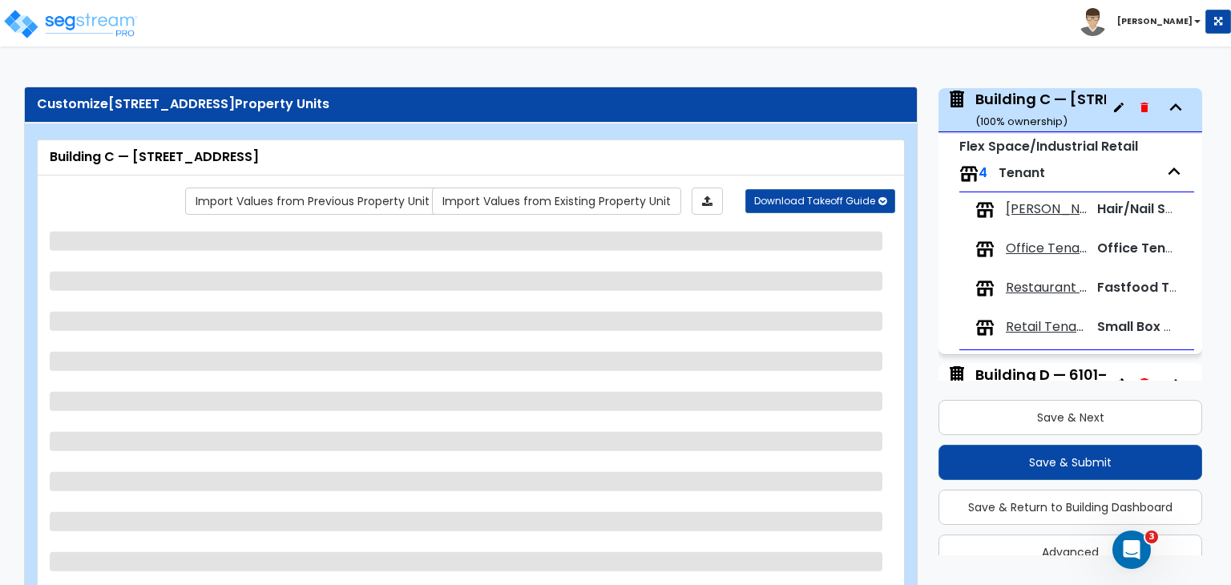
select select "2"
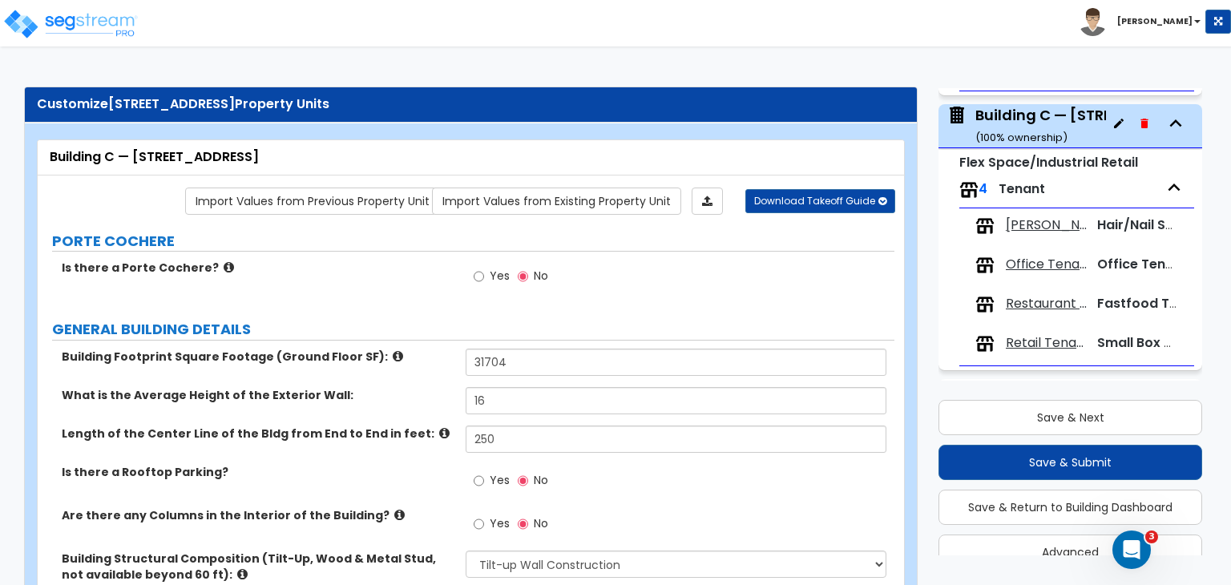
scroll to position [559, 0]
click at [297, 161] on div "Building C — [STREET_ADDRESS]" at bounding box center [471, 157] width 842 height 18
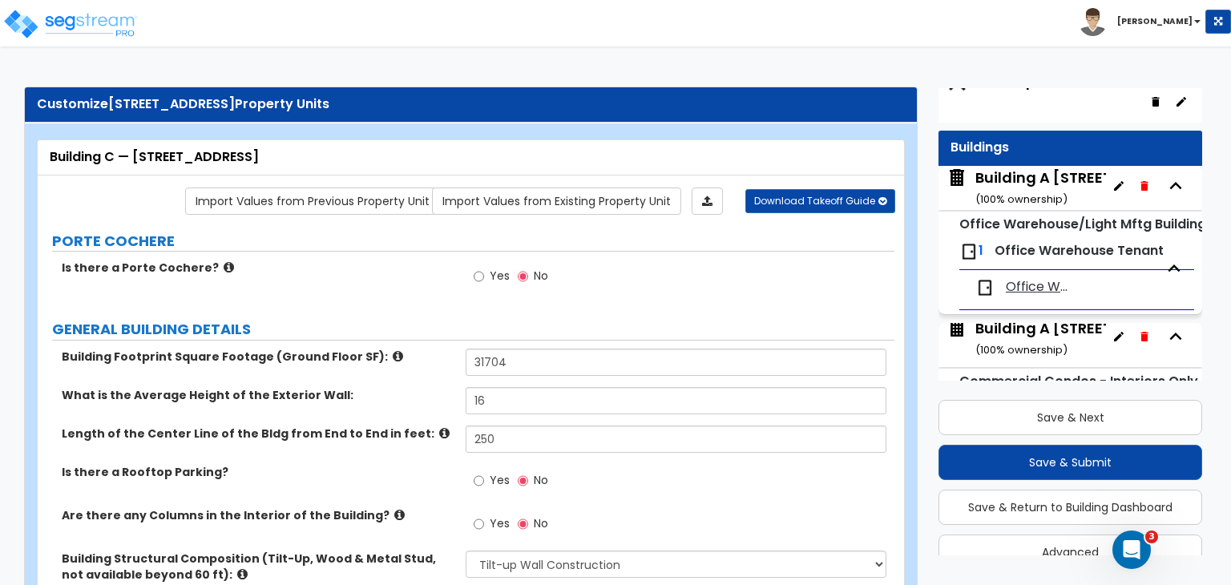
scroll to position [33, 0]
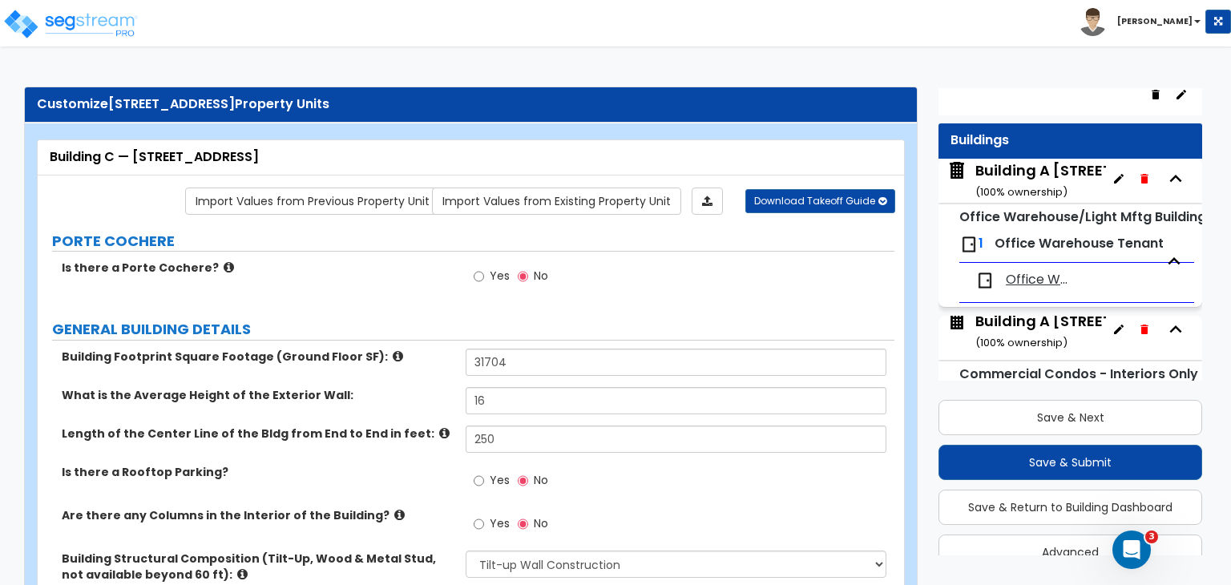
click at [1029, 165] on div "Building A [STREET_ADDRESS] ( 100 % ownership)" at bounding box center [1086, 180] width 221 height 41
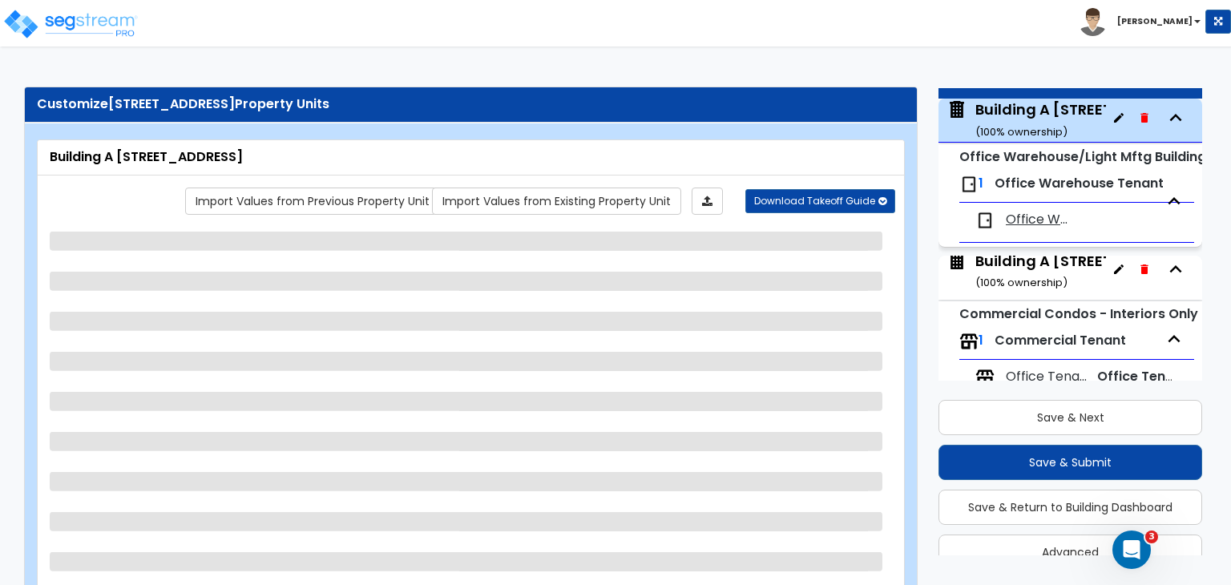
scroll to position [103, 0]
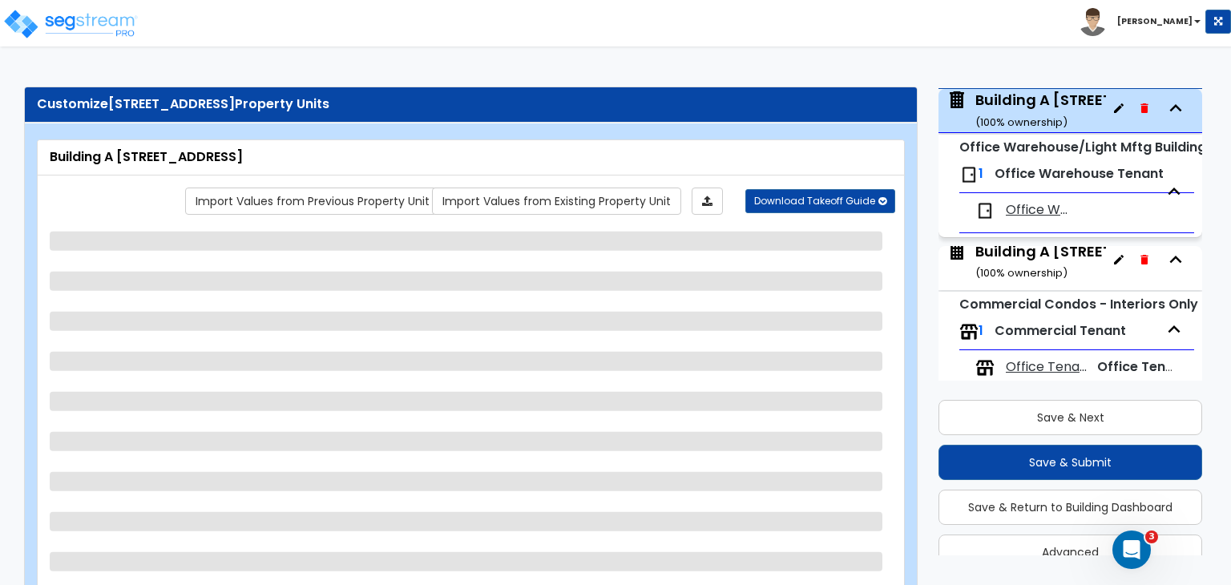
select select "2"
select select "1"
select select "2"
select select "1"
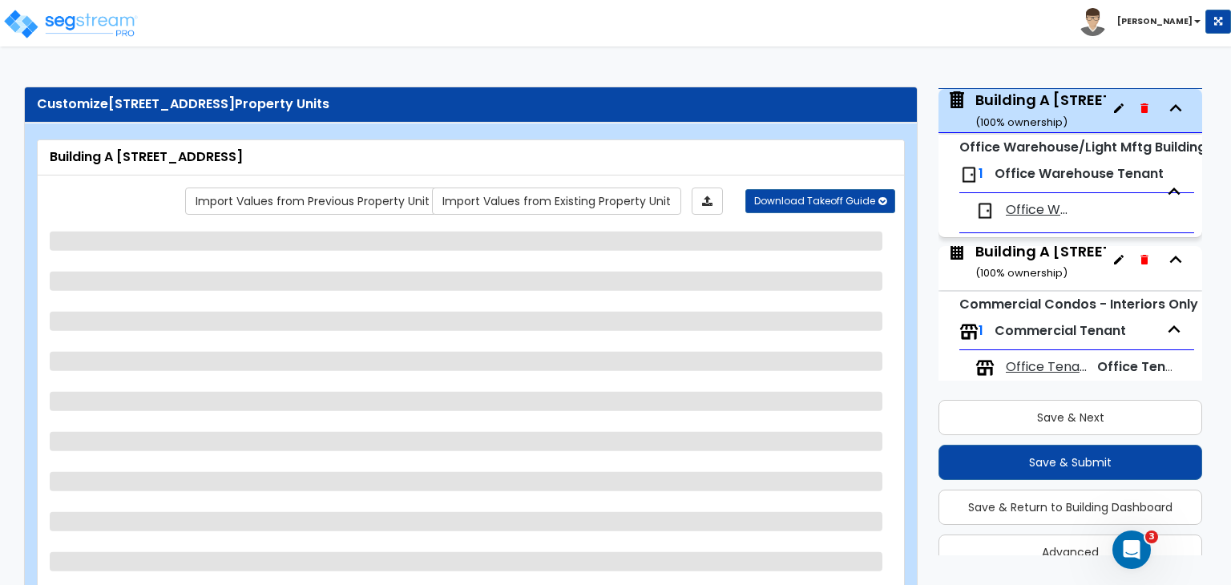
select select "2"
select select "1"
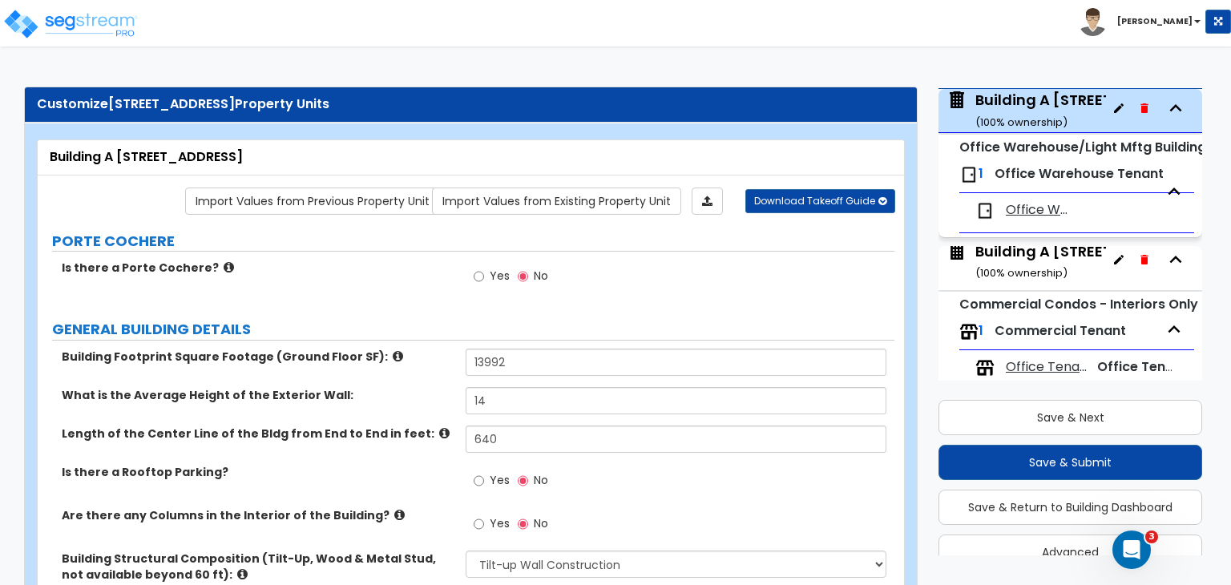
drag, startPoint x: 277, startPoint y: 156, endPoint x: 244, endPoint y: 155, distance: 32.1
click at [244, 155] on div "Building A [STREET_ADDRESS]" at bounding box center [471, 157] width 842 height 18
drag, startPoint x: 291, startPoint y: 155, endPoint x: 156, endPoint y: 148, distance: 134.8
click at [156, 148] on div "Building A [STREET_ADDRESS]" at bounding box center [471, 157] width 842 height 18
copy div "[STREET_ADDRESS]"
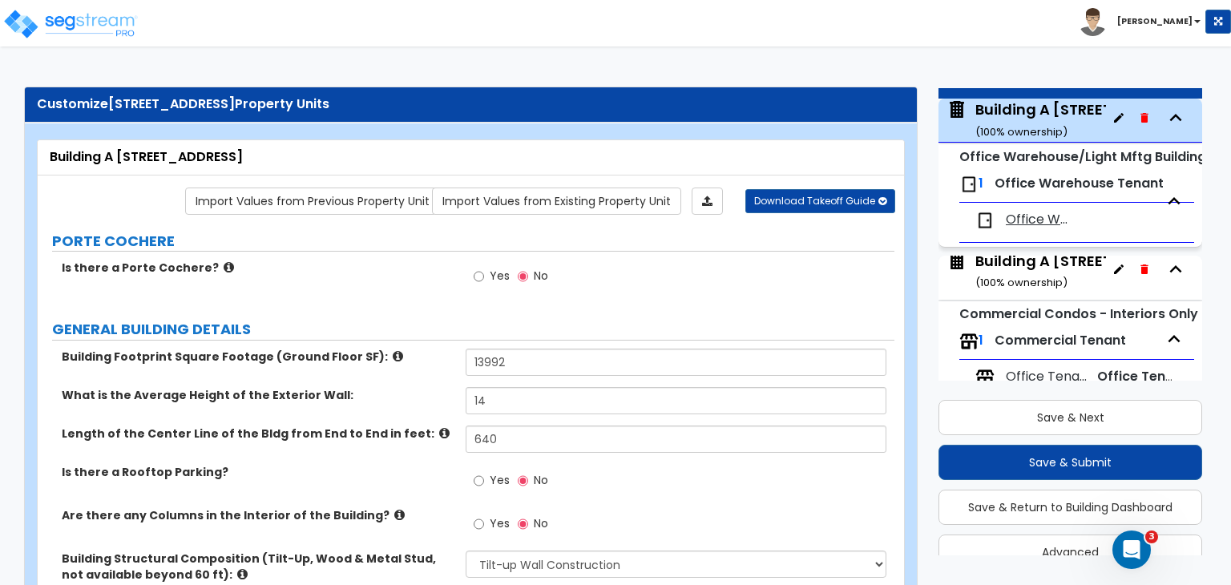
scroll to position [107, 0]
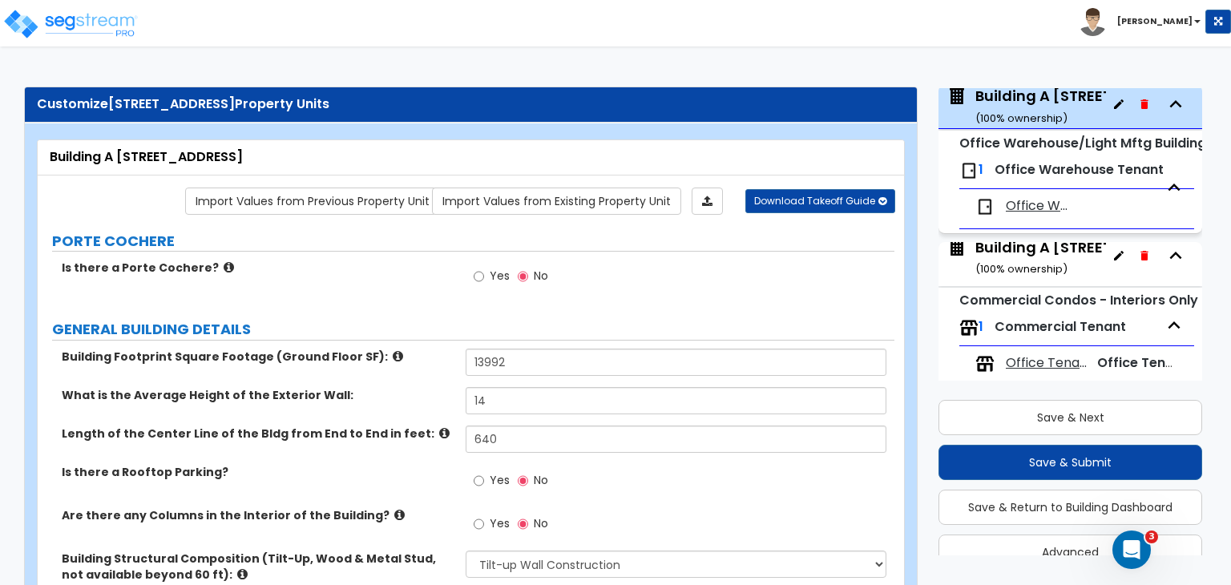
click at [1022, 253] on div "Building A [STREET_ADDRESS] ( 100 % ownership)" at bounding box center [1086, 257] width 221 height 41
click at [1008, 254] on div "Building A [STREET_ADDRESS] ( 100 % ownership)" at bounding box center [1086, 257] width 221 height 41
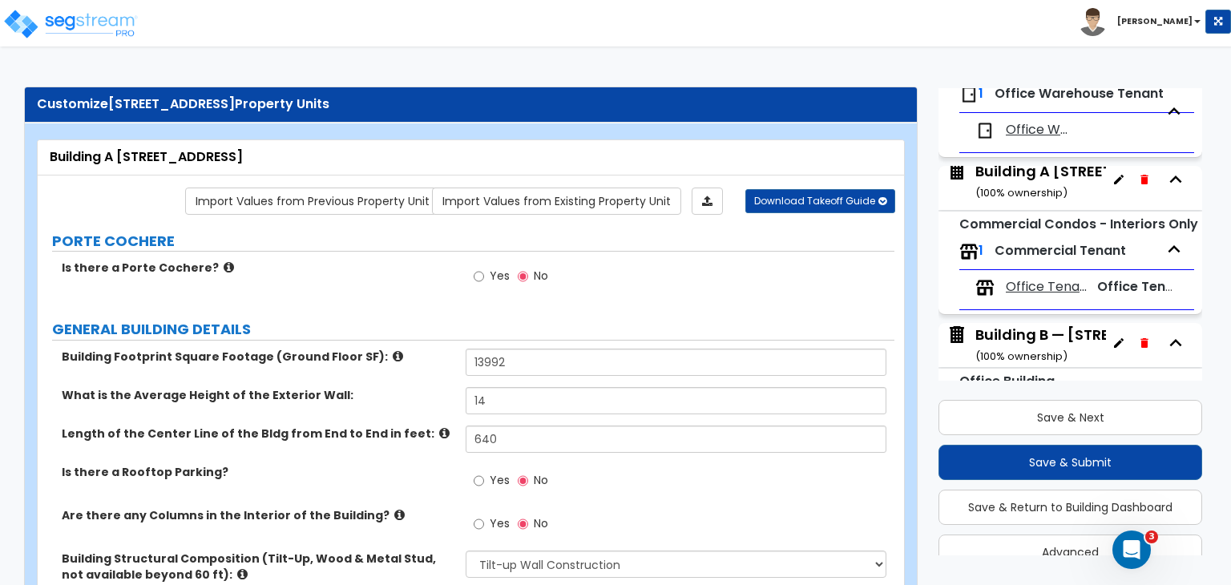
scroll to position [190, 0]
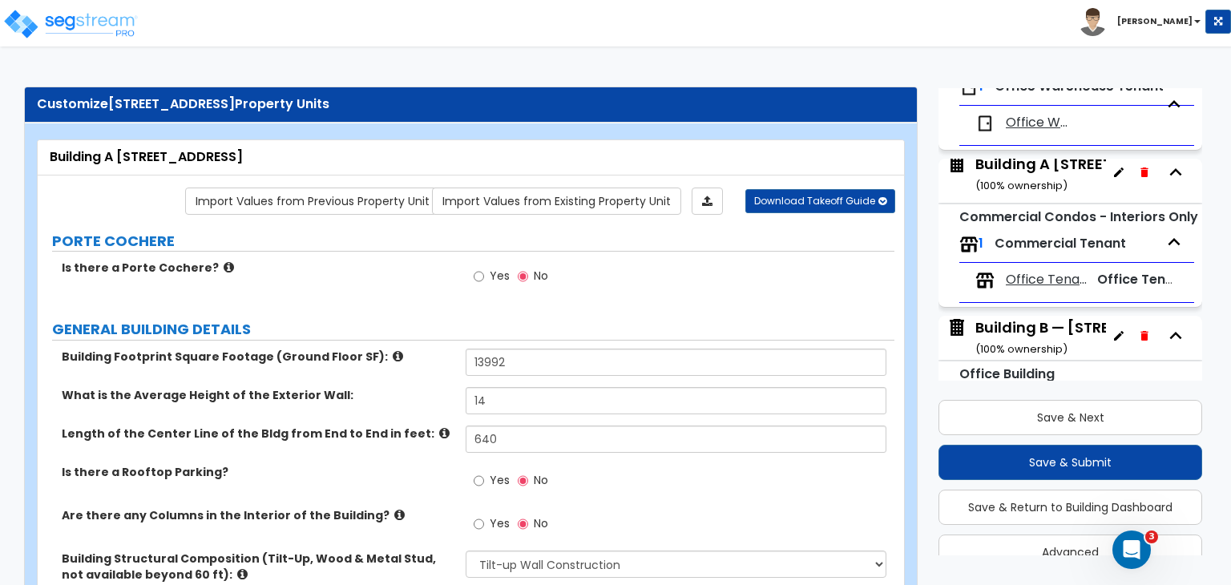
click at [1022, 331] on div "Building B — [STREET_ADDRESS] ( 100 % ownership)" at bounding box center [1094, 337] width 236 height 41
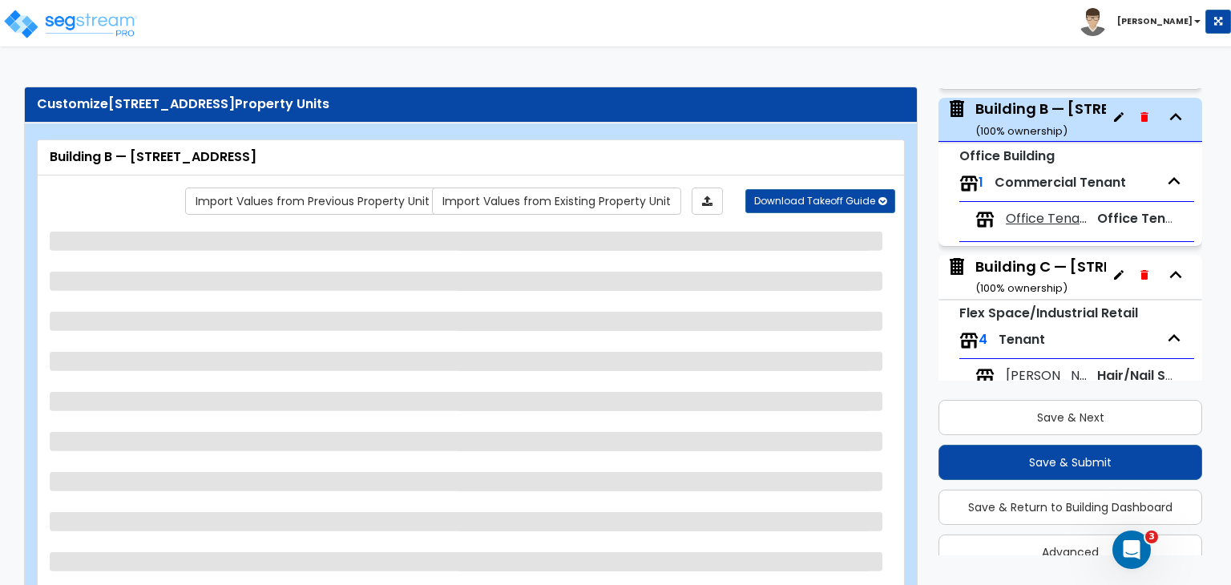
scroll to position [418, 0]
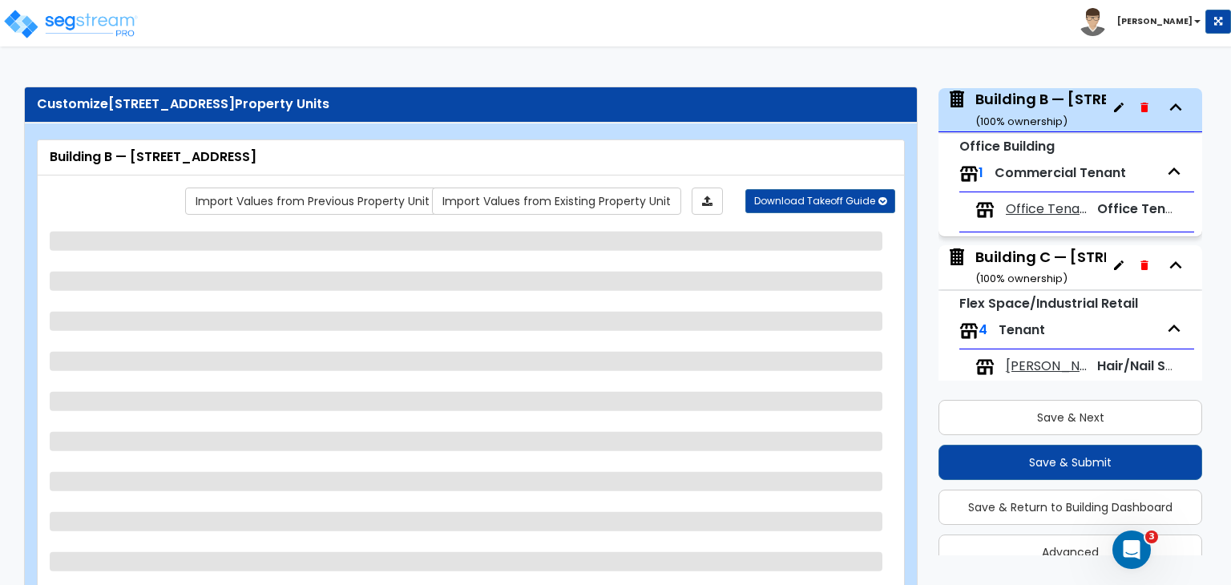
select select "2"
select select "1"
select select "2"
select select "1"
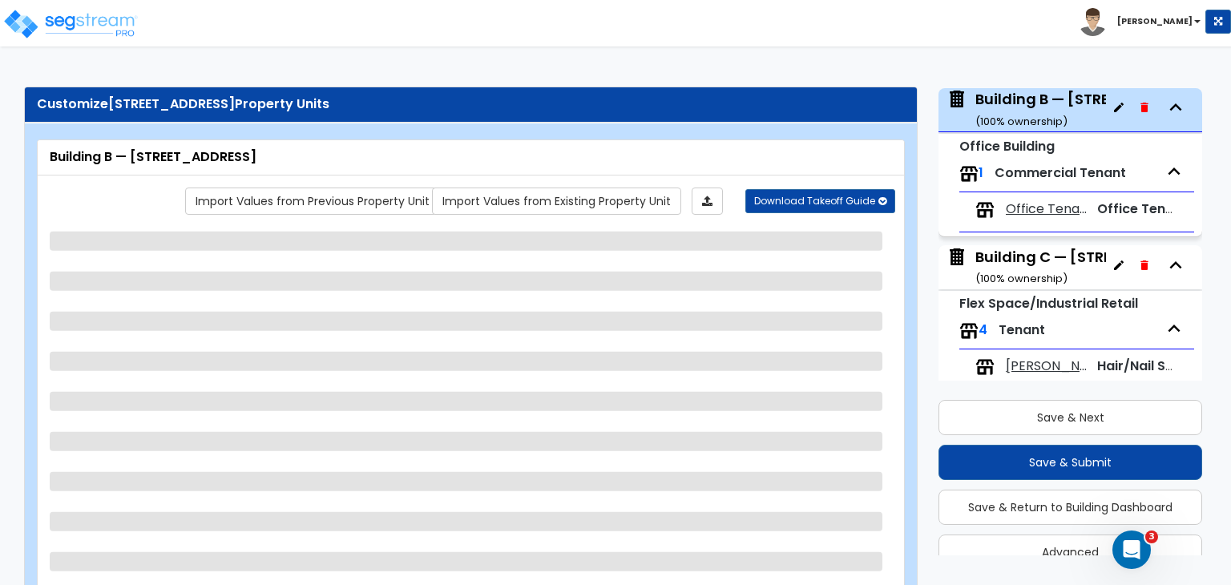
select select "1"
select select "2"
select select "1"
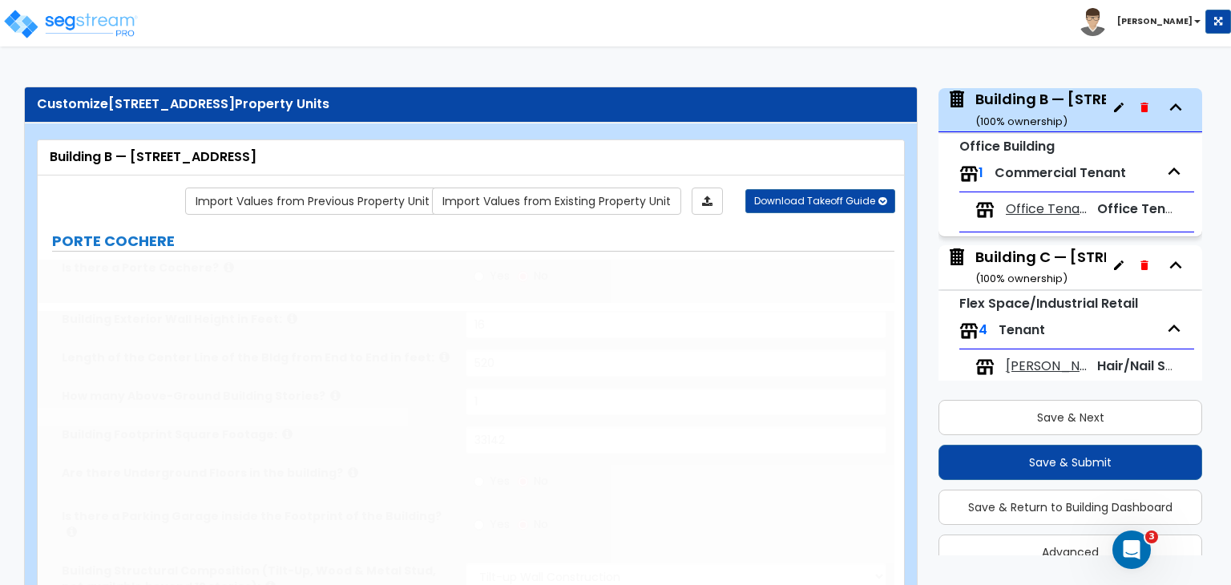
type input "20"
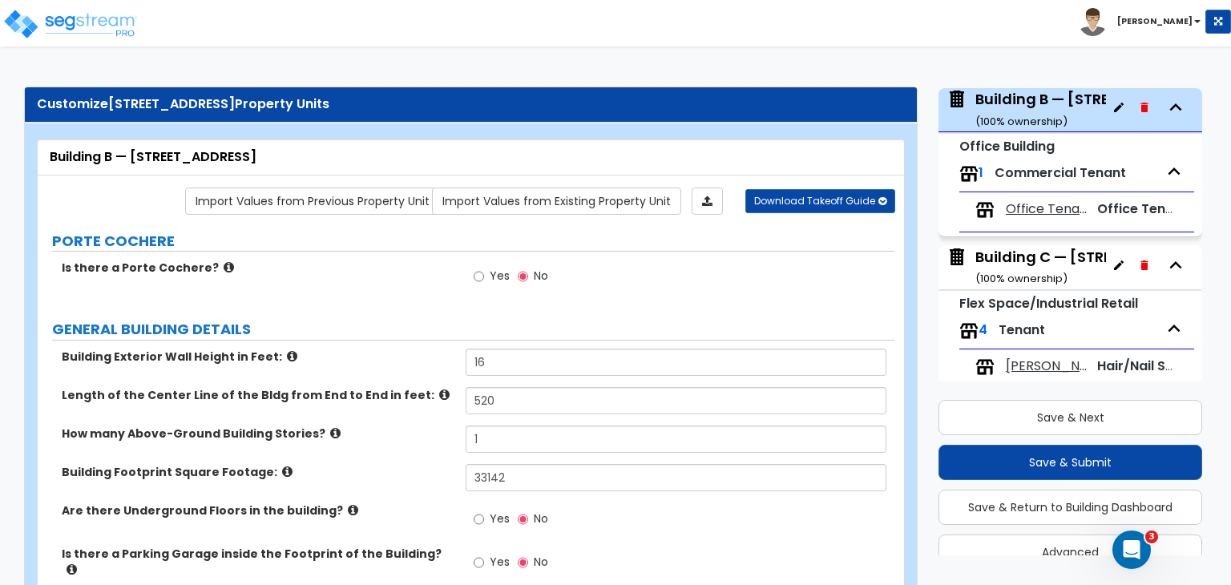
drag, startPoint x: 290, startPoint y: 155, endPoint x: 172, endPoint y: 147, distance: 118.1
click at [172, 147] on div "Building B — [STREET_ADDRESS]" at bounding box center [471, 157] width 867 height 35
copy div "[STREET_ADDRESS]"
click at [998, 265] on div "Building C — [STREET_ADDRESS] ( 100 % ownership)" at bounding box center [1095, 267] width 238 height 41
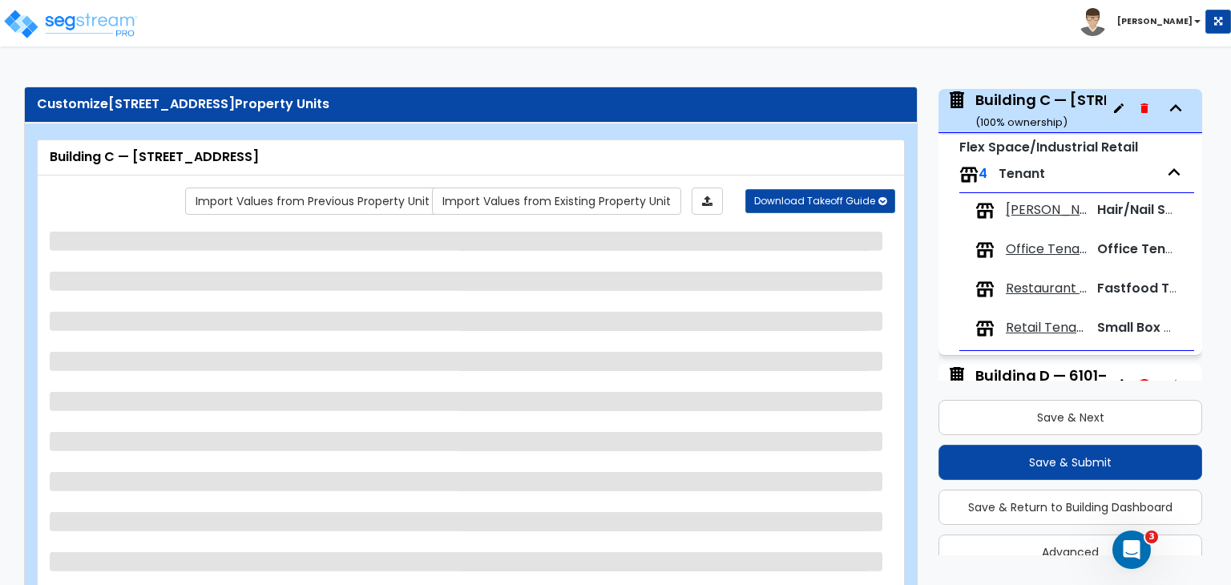
scroll to position [575, 0]
select select "2"
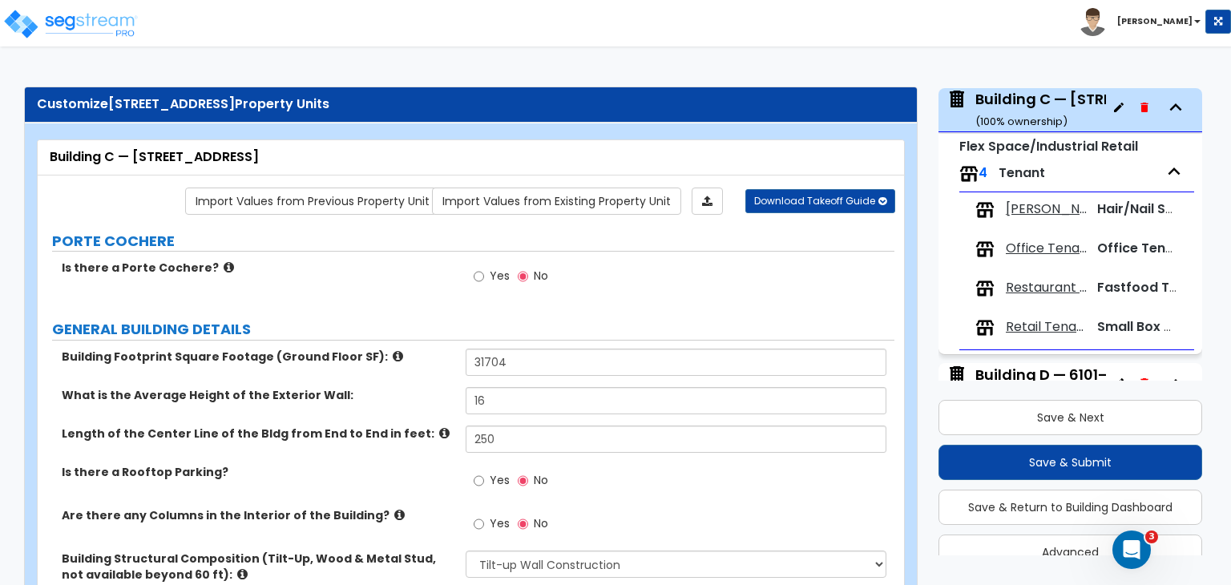
drag, startPoint x: 311, startPoint y: 155, endPoint x: 173, endPoint y: 149, distance: 138.0
click at [173, 149] on div "Building C — [STREET_ADDRESS]" at bounding box center [471, 157] width 842 height 18
copy div "[STREET_ADDRESS]"
click at [142, 158] on div "Building C — [STREET_ADDRESS]" at bounding box center [471, 157] width 842 height 18
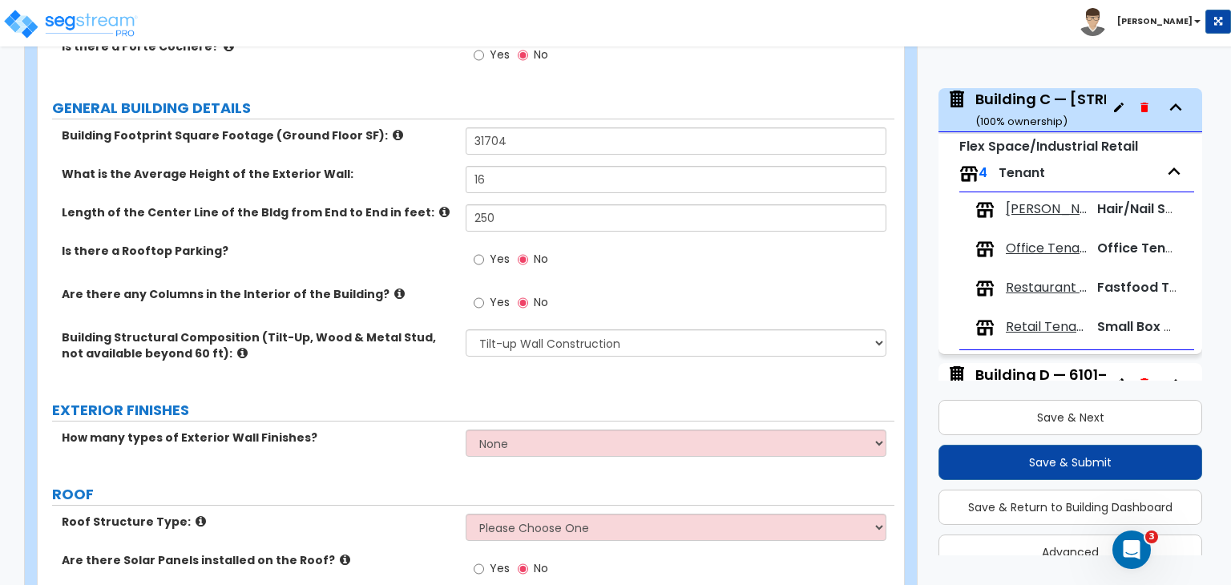
scroll to position [223, 0]
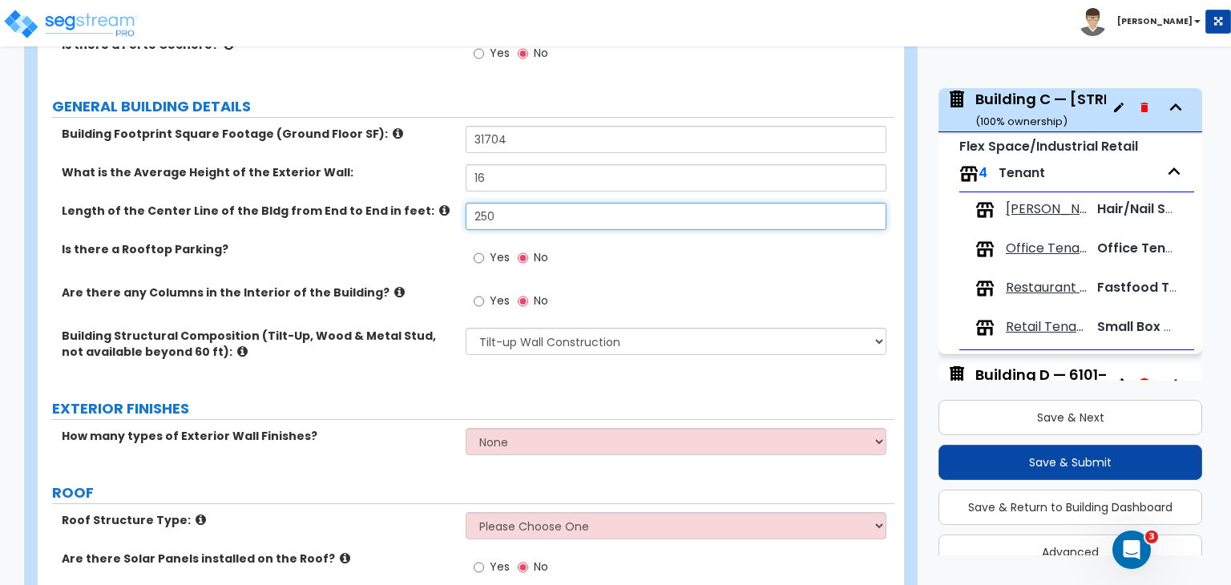
drag, startPoint x: 516, startPoint y: 216, endPoint x: 247, endPoint y: 164, distance: 274.3
click at [247, 164] on div "Building Footprint Square Footage (Ground Floor SF): 31704 What is the Average …" at bounding box center [466, 254] width 833 height 257
type input "500"
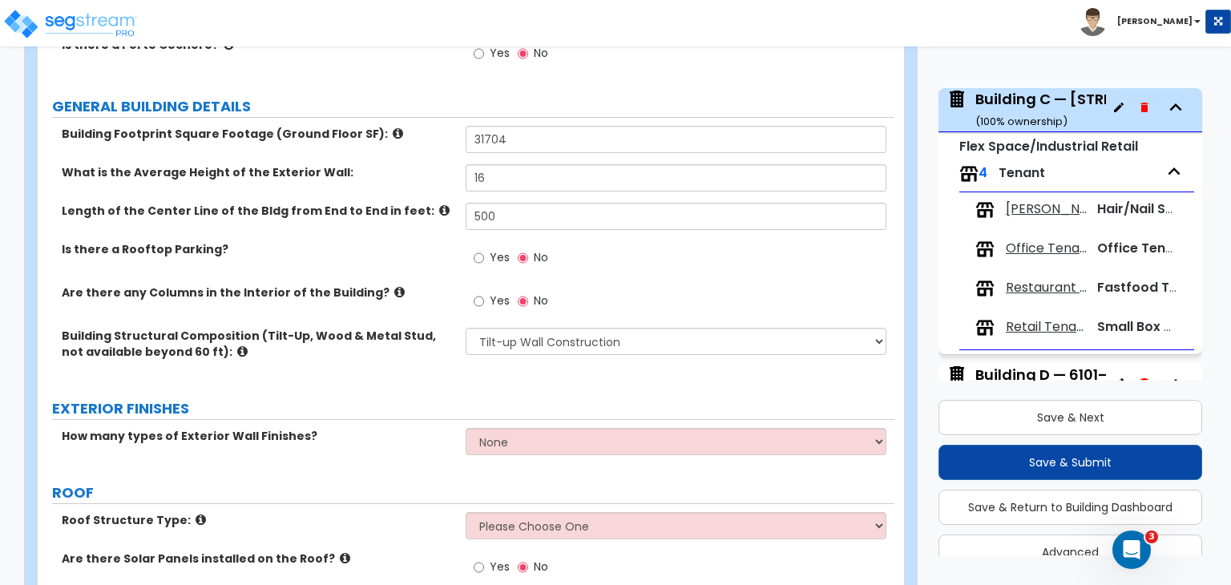
click at [430, 272] on div "Is there a Rooftop Parking? Yes No" at bounding box center [466, 262] width 857 height 43
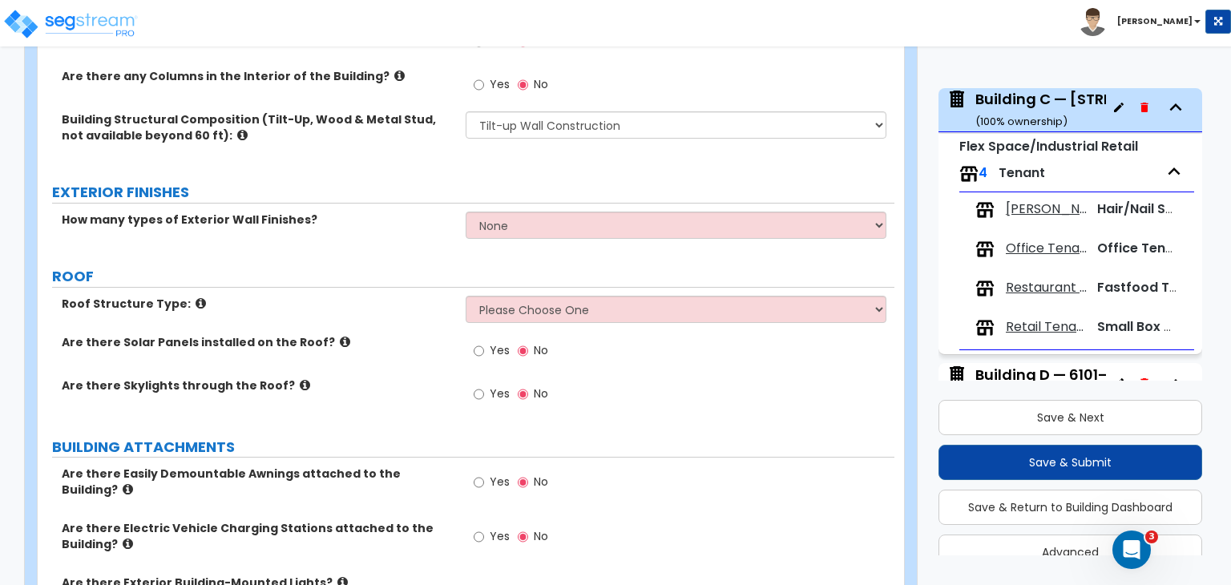
scroll to position [441, 0]
